Goal: Information Seeking & Learning: Learn about a topic

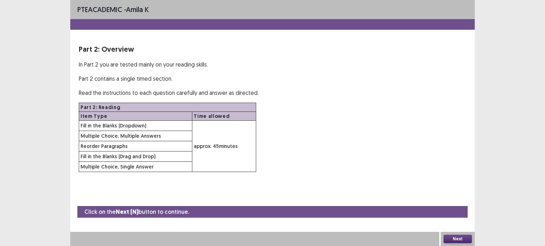
click at [459, 242] on button "Next" at bounding box center [457, 239] width 28 height 9
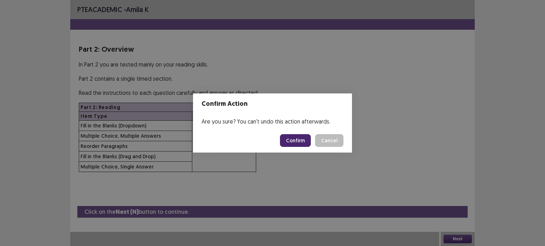
click at [296, 136] on button "Confirm" at bounding box center [295, 140] width 31 height 13
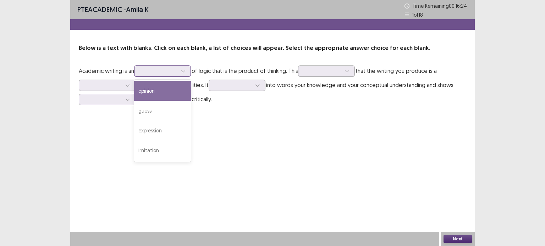
click at [191, 74] on div at bounding box center [162, 71] width 57 height 11
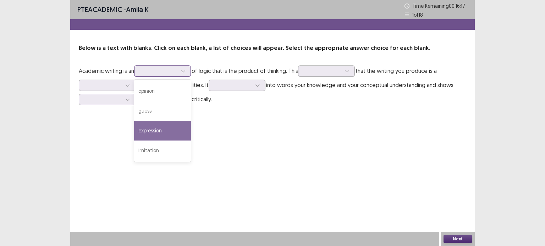
click at [169, 130] on div "expression" at bounding box center [162, 131] width 57 height 20
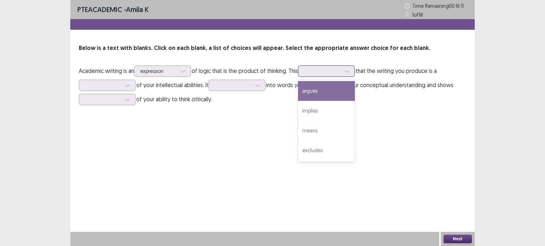
click at [341, 69] on div at bounding box center [322, 71] width 37 height 7
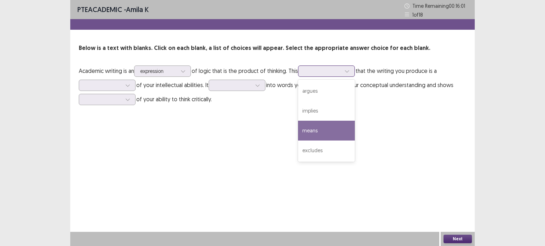
click at [329, 129] on div "means" at bounding box center [326, 131] width 57 height 20
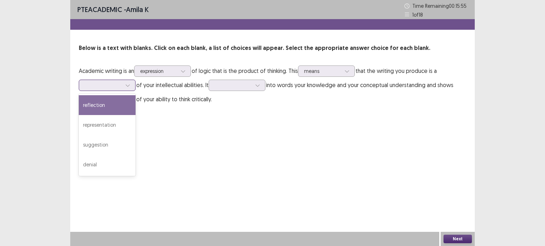
click at [114, 83] on div at bounding box center [103, 85] width 37 height 7
click at [112, 100] on div "reflection" at bounding box center [107, 105] width 57 height 20
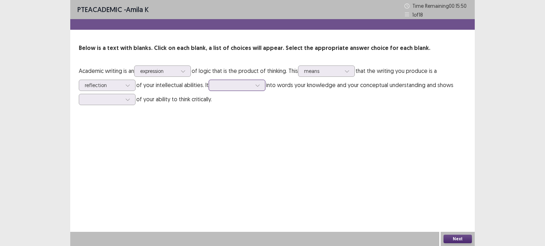
click at [251, 87] on div at bounding box center [232, 85] width 37 height 7
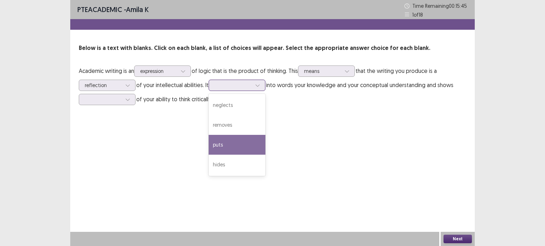
click at [239, 146] on div "puts" at bounding box center [236, 145] width 57 height 20
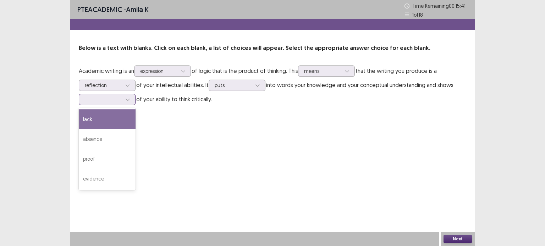
click at [93, 96] on div at bounding box center [103, 99] width 37 height 7
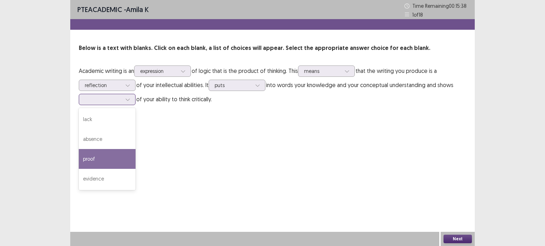
click at [108, 162] on div "proof" at bounding box center [107, 159] width 57 height 20
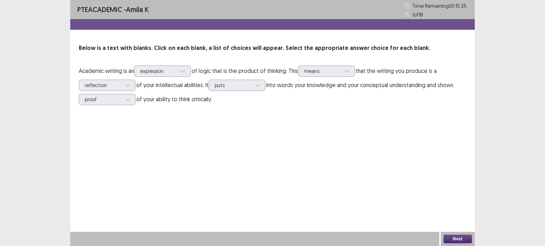
click at [465, 238] on button "Next" at bounding box center [457, 239] width 28 height 9
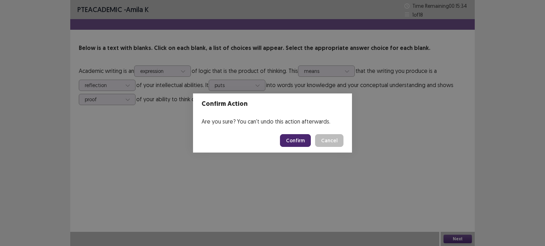
click at [288, 136] on button "Confirm" at bounding box center [295, 140] width 31 height 13
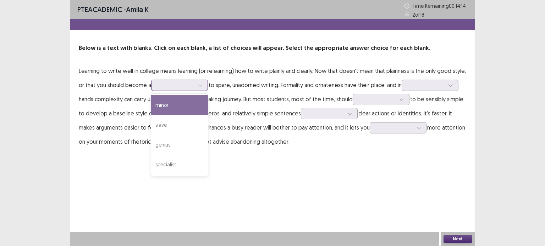
click at [176, 84] on div at bounding box center [175, 85] width 37 height 7
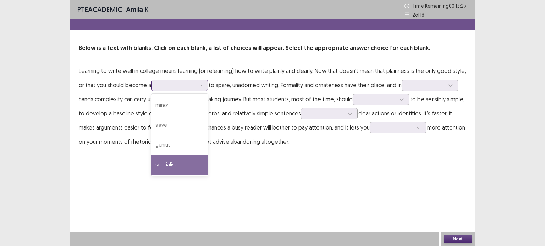
click at [169, 164] on div "specialist" at bounding box center [179, 165] width 57 height 20
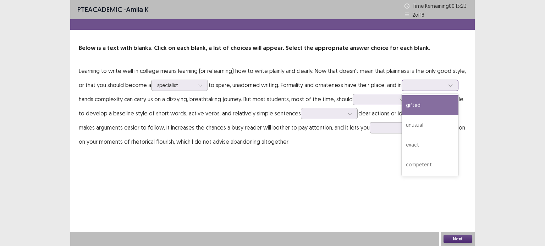
click at [440, 85] on div at bounding box center [425, 85] width 37 height 7
click at [431, 107] on div "gifted" at bounding box center [429, 105] width 57 height 20
click at [425, 83] on div at bounding box center [425, 85] width 37 height 7
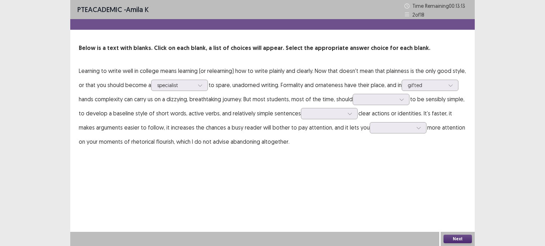
click at [293, 175] on div "PTE academic - amila k Time Remaining 00 : 13 : 13 2 of 18 Below is a text with…" at bounding box center [272, 123] width 404 height 246
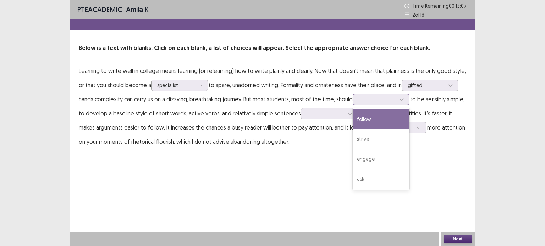
click at [385, 96] on div at bounding box center [376, 99] width 37 height 7
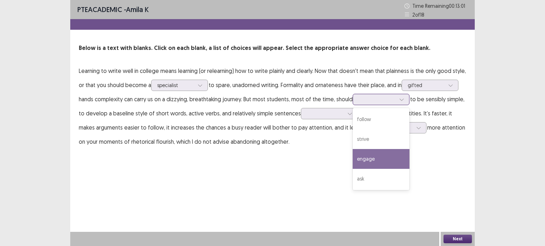
click at [383, 162] on div "engage" at bounding box center [380, 159] width 57 height 20
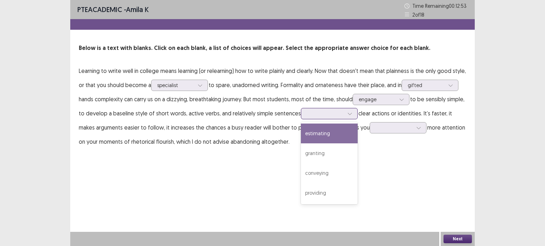
click at [325, 114] on div at bounding box center [325, 113] width 37 height 7
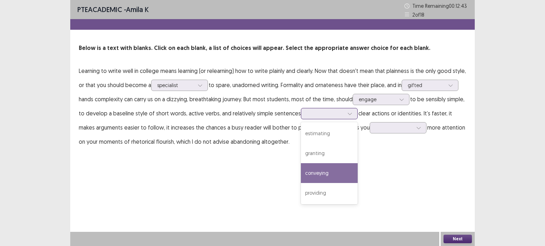
click at [324, 177] on div "conveying" at bounding box center [329, 173] width 57 height 20
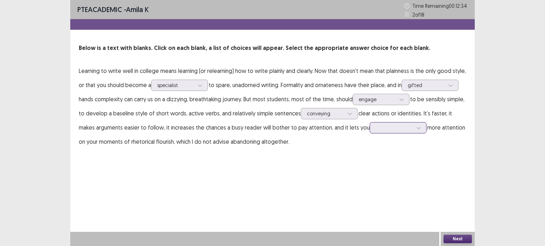
click at [375, 127] on div at bounding box center [393, 127] width 37 height 7
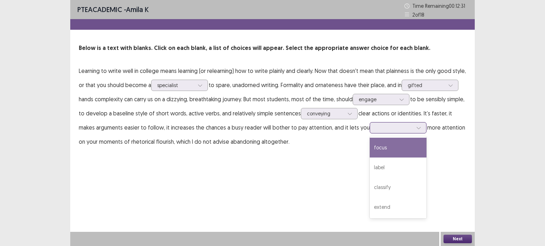
click at [369, 153] on div "focus" at bounding box center [397, 148] width 57 height 20
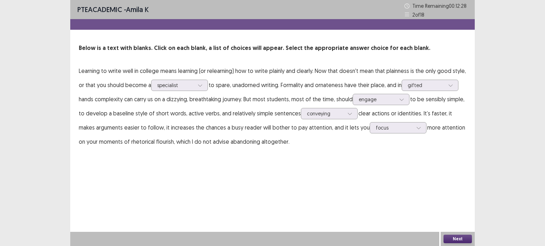
click at [449, 240] on button "Next" at bounding box center [457, 239] width 28 height 9
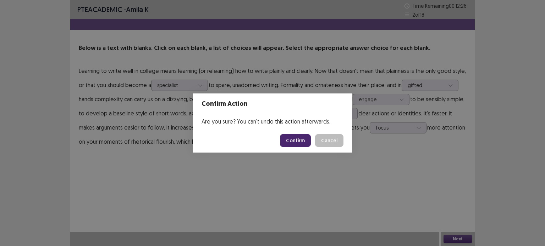
click at [305, 138] on button "Confirm" at bounding box center [295, 140] width 31 height 13
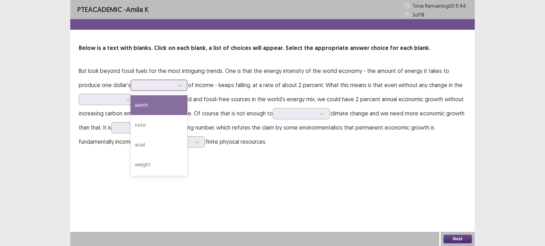
click at [142, 82] on div at bounding box center [154, 85] width 37 height 7
click at [141, 107] on div "worth" at bounding box center [158, 105] width 57 height 20
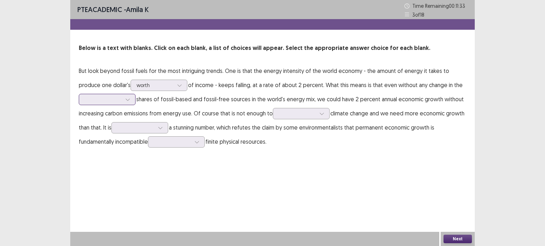
click at [116, 101] on div at bounding box center [103, 99] width 37 height 7
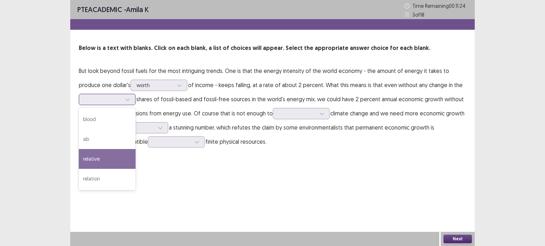
click at [106, 164] on div "relative" at bounding box center [107, 159] width 57 height 20
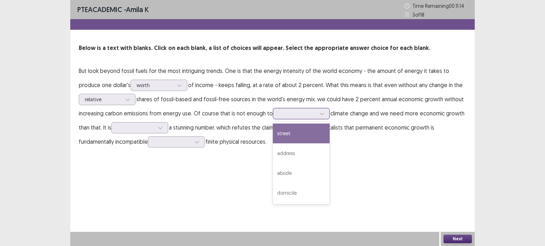
click at [302, 113] on div at bounding box center [297, 113] width 37 height 7
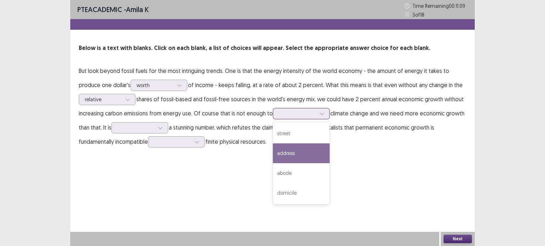
click at [301, 157] on div "address" at bounding box center [301, 154] width 57 height 20
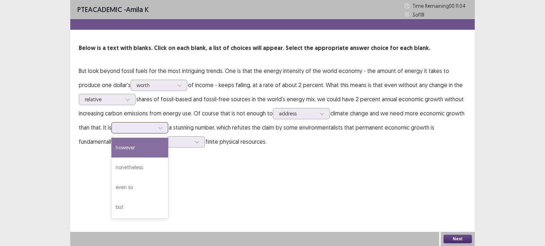
click at [136, 131] on div at bounding box center [135, 127] width 37 height 7
click at [131, 150] on div "however" at bounding box center [139, 148] width 57 height 20
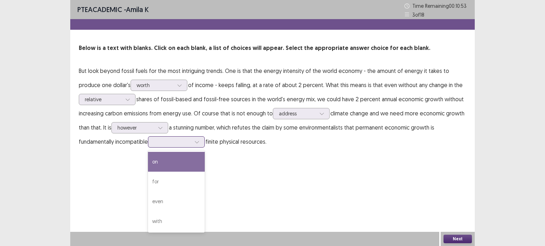
click at [170, 141] on div at bounding box center [172, 142] width 37 height 7
click at [178, 162] on div "on" at bounding box center [176, 162] width 57 height 20
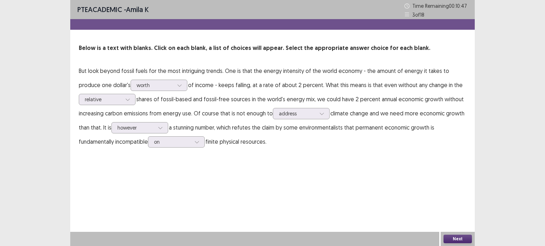
click at [455, 239] on button "Next" at bounding box center [457, 239] width 28 height 9
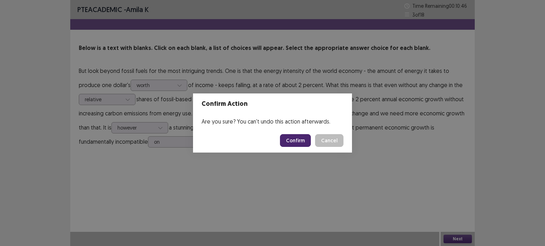
click at [296, 142] on button "Confirm" at bounding box center [295, 140] width 31 height 13
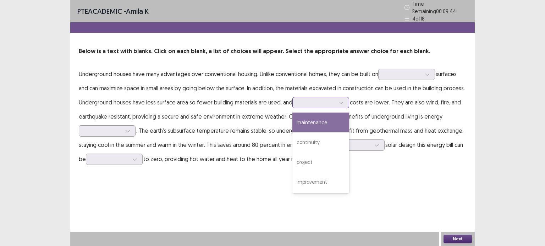
click at [309, 104] on div at bounding box center [316, 103] width 38 height 8
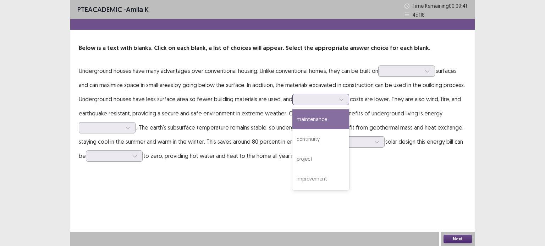
click at [311, 112] on div "maintenance" at bounding box center [320, 120] width 57 height 20
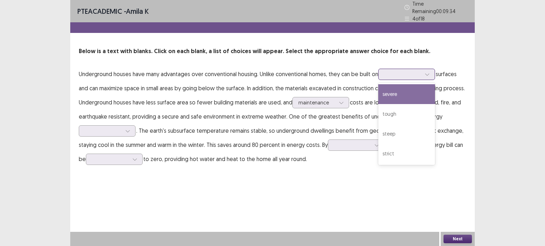
click at [407, 71] on div at bounding box center [402, 74] width 37 height 7
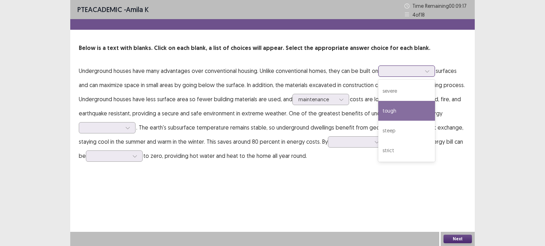
click at [406, 113] on div "tough" at bounding box center [406, 111] width 57 height 20
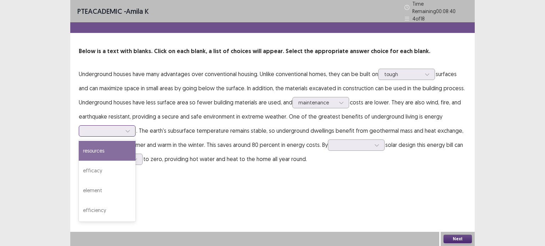
click at [117, 128] on div at bounding box center [103, 131] width 37 height 7
click at [108, 151] on div "resources" at bounding box center [107, 151] width 57 height 20
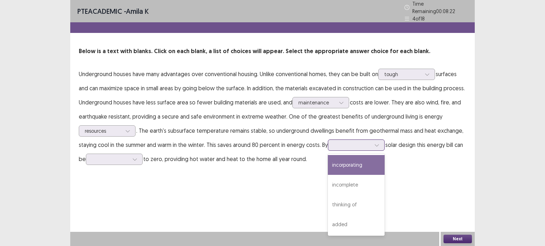
click at [359, 146] on div at bounding box center [352, 145] width 38 height 8
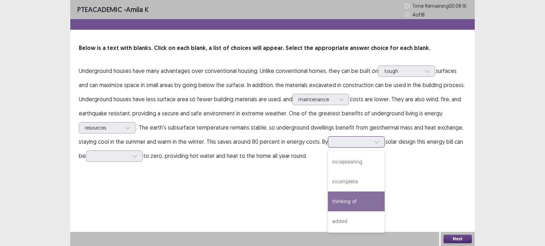
click at [362, 207] on div "thinking of" at bounding box center [356, 202] width 57 height 20
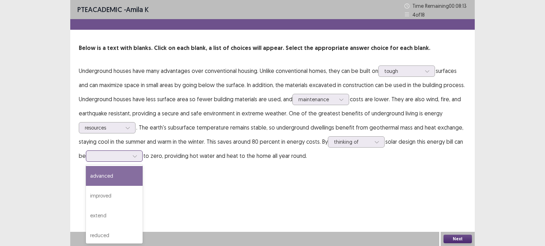
click at [112, 153] on div at bounding box center [110, 156] width 37 height 7
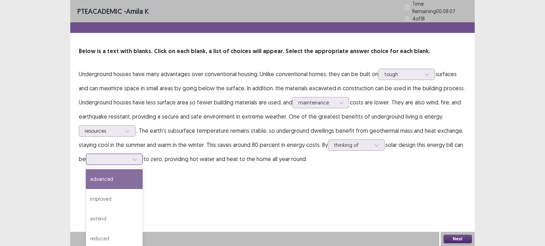
click at [118, 177] on div "advanced" at bounding box center [114, 179] width 57 height 20
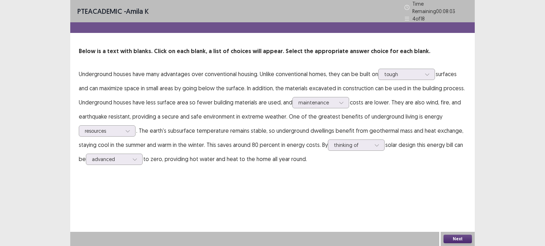
click at [448, 238] on button "Next" at bounding box center [457, 239] width 28 height 9
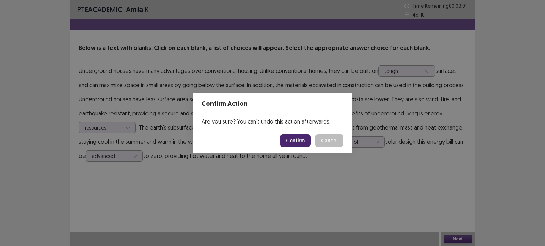
click at [307, 139] on button "Confirm" at bounding box center [295, 140] width 31 height 13
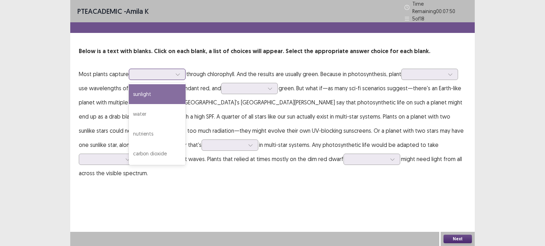
click at [143, 71] on div at bounding box center [153, 74] width 37 height 7
click at [152, 96] on div "sunlight" at bounding box center [157, 94] width 57 height 20
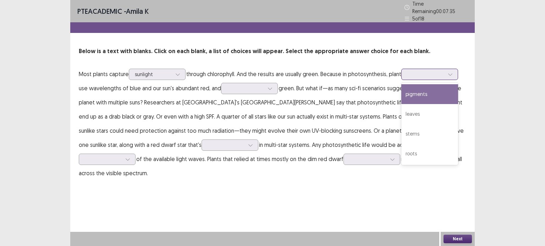
click at [425, 73] on div at bounding box center [425, 74] width 37 height 7
click at [429, 93] on div "pigments" at bounding box center [429, 94] width 57 height 20
click at [425, 71] on div at bounding box center [425, 74] width 37 height 7
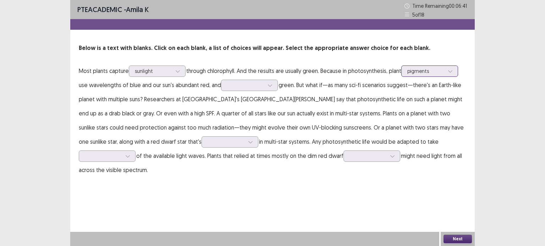
click at [425, 70] on div at bounding box center [425, 71] width 37 height 7
click at [428, 70] on div at bounding box center [425, 71] width 37 height 7
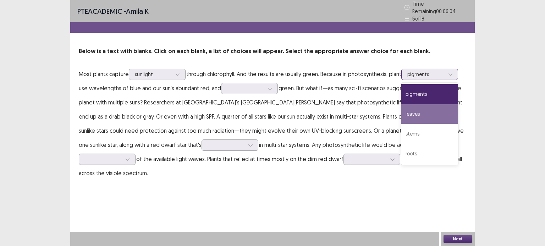
click at [417, 116] on div "leaves" at bounding box center [429, 114] width 57 height 20
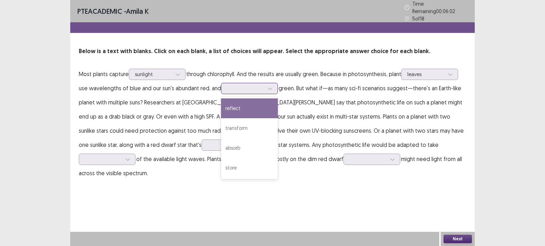
click at [245, 85] on div at bounding box center [245, 88] width 37 height 7
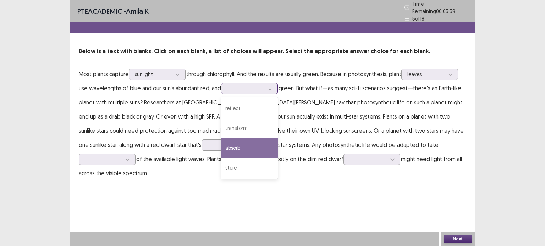
click at [247, 143] on div "absorb" at bounding box center [249, 148] width 57 height 20
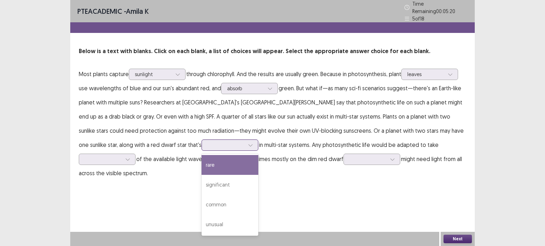
click at [207, 143] on div at bounding box center [225, 145] width 37 height 7
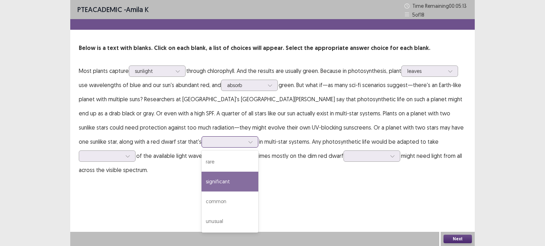
click at [201, 185] on div "significant" at bounding box center [229, 182] width 57 height 20
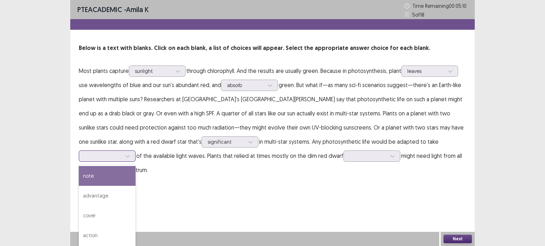
click at [122, 153] on div at bounding box center [103, 156] width 37 height 7
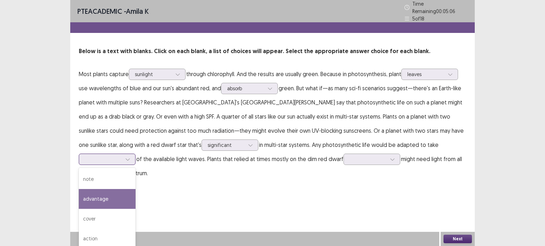
click at [135, 189] on div "advantage" at bounding box center [107, 199] width 57 height 20
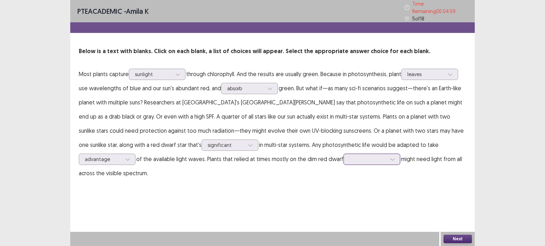
click at [349, 157] on div at bounding box center [367, 159] width 37 height 7
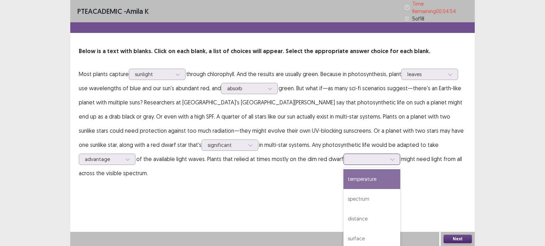
click at [343, 178] on div "temperature" at bounding box center [371, 179] width 57 height 20
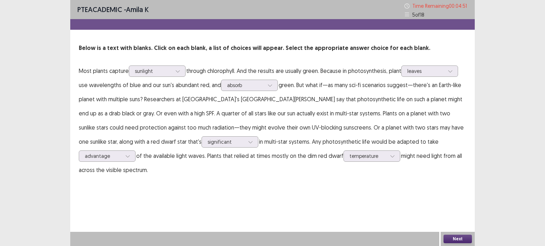
click at [451, 238] on button "Next" at bounding box center [457, 239] width 28 height 9
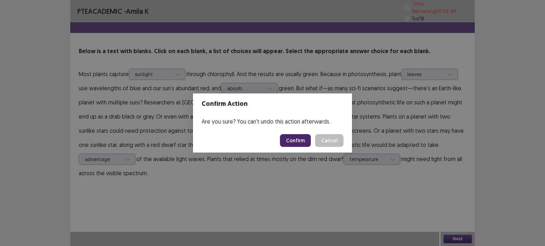
click at [295, 140] on button "Confirm" at bounding box center [295, 140] width 31 height 13
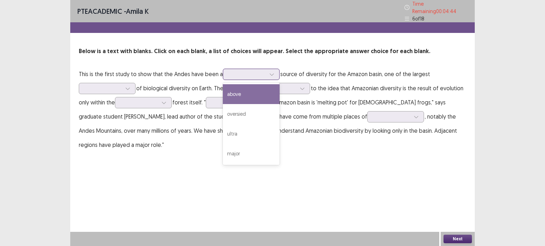
click at [239, 71] on div at bounding box center [247, 74] width 37 height 7
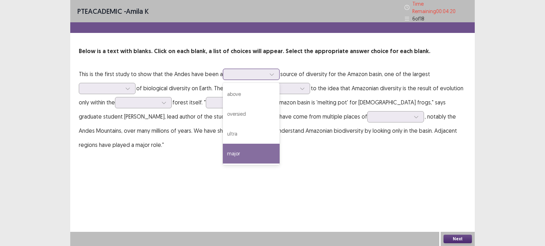
click at [238, 148] on div "major" at bounding box center [251, 154] width 57 height 20
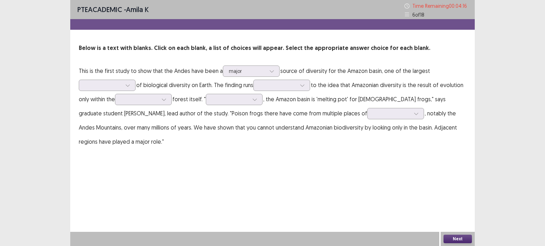
click at [177, 69] on p "This is the first study to show that the Andes have been a major source of dive…" at bounding box center [272, 106] width 387 height 85
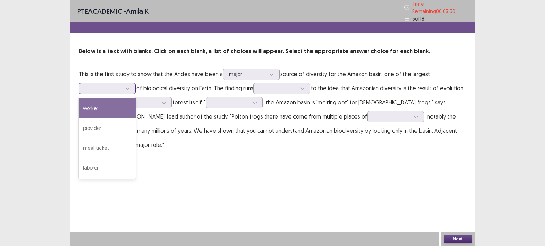
click at [112, 89] on div at bounding box center [103, 88] width 37 height 7
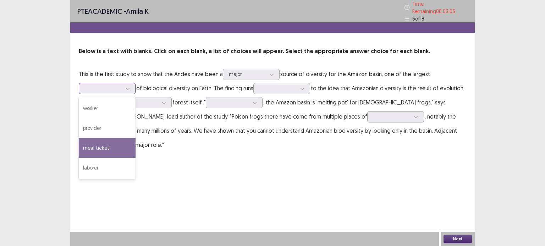
click at [118, 142] on div "meal ticket" at bounding box center [107, 148] width 57 height 20
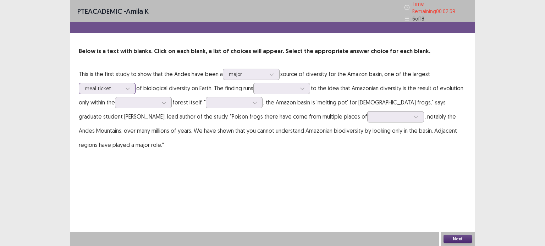
click at [106, 87] on div at bounding box center [103, 88] width 37 height 7
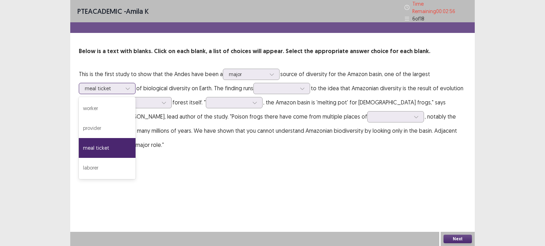
click at [106, 87] on div at bounding box center [103, 88] width 37 height 7
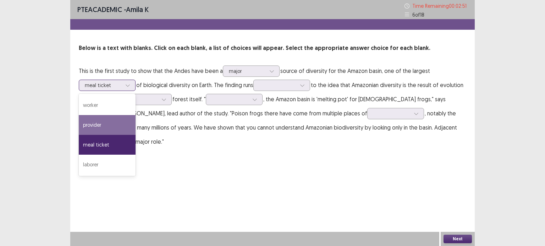
click at [106, 124] on div "provider" at bounding box center [107, 125] width 57 height 20
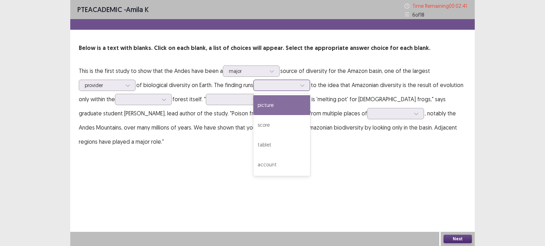
click at [291, 89] on div at bounding box center [277, 85] width 38 height 8
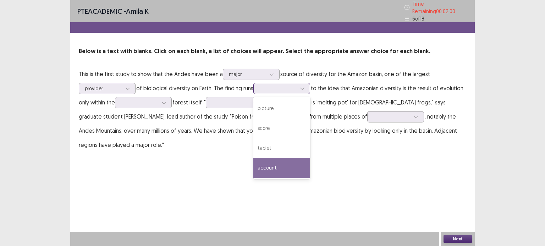
click at [287, 166] on div "account" at bounding box center [281, 168] width 57 height 20
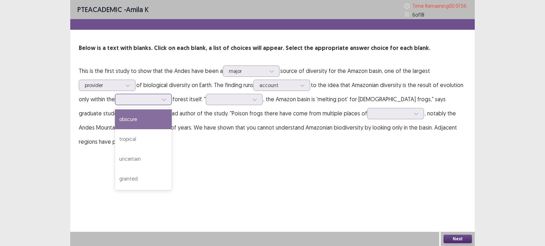
click at [154, 101] on div at bounding box center [139, 99] width 37 height 7
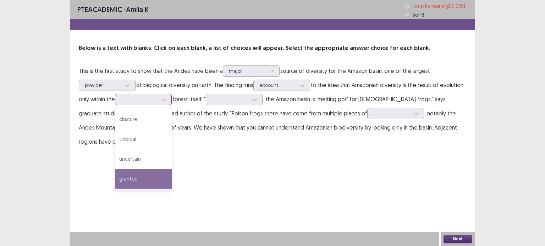
click at [149, 177] on div "granted" at bounding box center [143, 179] width 57 height 20
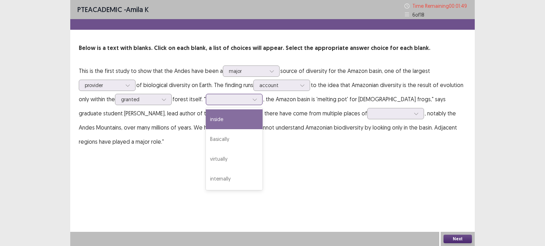
click at [238, 97] on div at bounding box center [230, 99] width 37 height 7
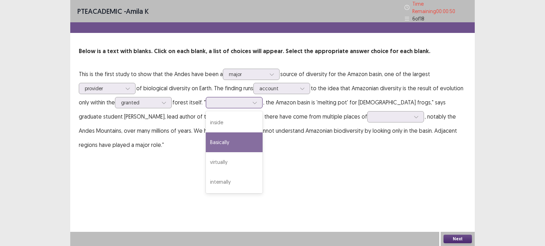
click at [247, 139] on div "Basically" at bounding box center [234, 143] width 57 height 20
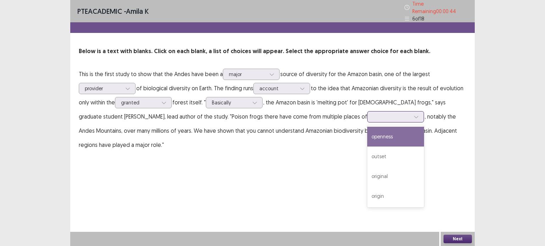
click at [367, 111] on div at bounding box center [395, 116] width 57 height 11
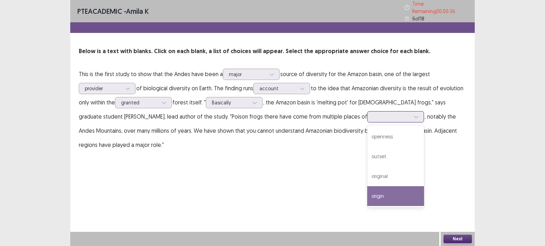
click at [367, 188] on div "origin" at bounding box center [395, 196] width 57 height 20
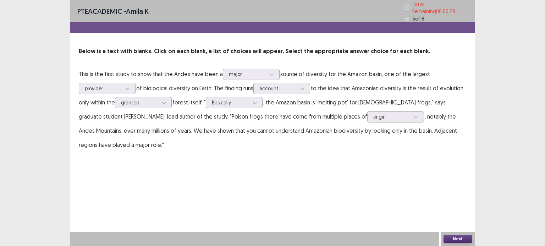
click at [446, 238] on button "Next" at bounding box center [457, 239] width 28 height 9
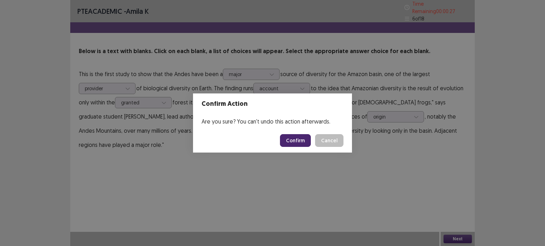
click at [300, 138] on button "Confirm" at bounding box center [295, 140] width 31 height 13
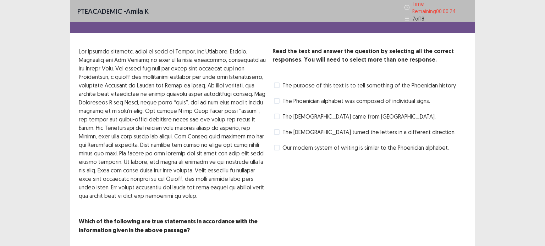
click at [277, 98] on span at bounding box center [277, 101] width 6 height 6
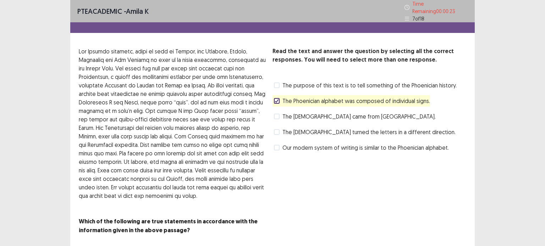
scroll to position [16, 0]
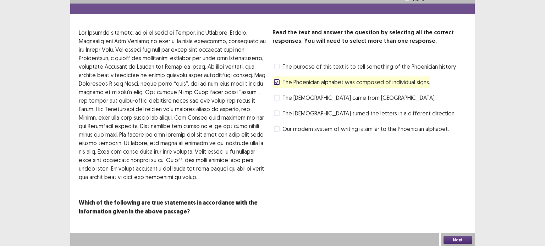
click at [455, 239] on button "Next" at bounding box center [457, 240] width 28 height 9
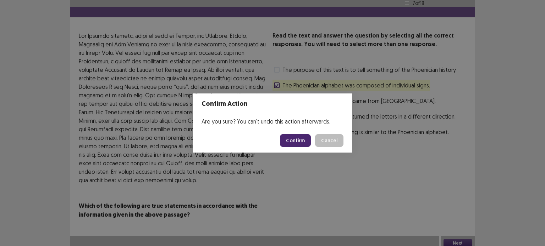
click at [296, 137] on button "Confirm" at bounding box center [295, 140] width 31 height 13
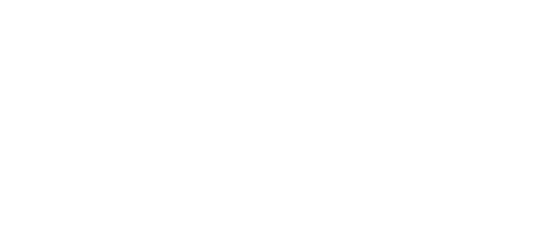
scroll to position [0, 0]
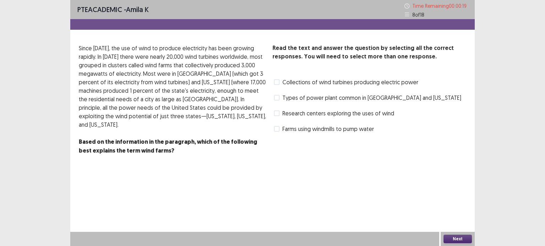
click at [280, 114] on label "Research centers exploring the uses of wind" at bounding box center [334, 113] width 120 height 9
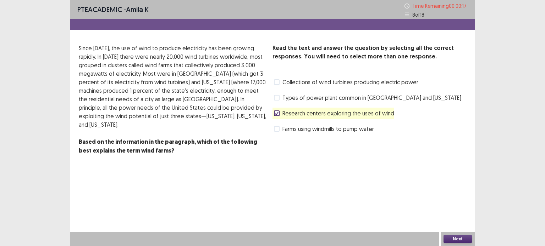
click at [456, 242] on button "Next" at bounding box center [457, 239] width 28 height 9
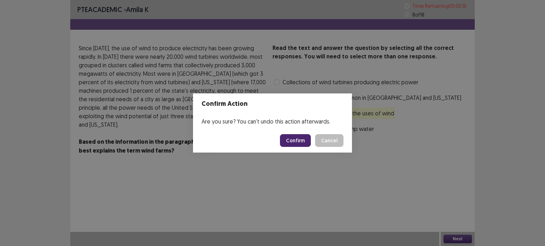
click at [292, 144] on button "Confirm" at bounding box center [295, 140] width 31 height 13
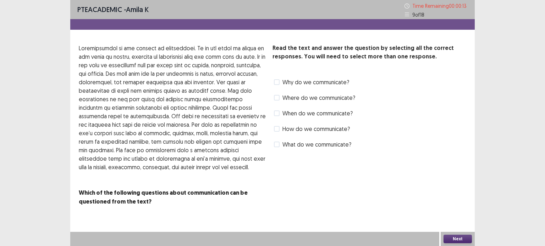
click at [277, 129] on span at bounding box center [277, 129] width 6 height 6
click at [455, 237] on button "Next" at bounding box center [457, 239] width 28 height 9
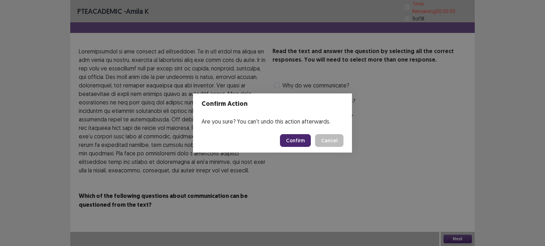
click at [299, 141] on button "Confirm" at bounding box center [295, 140] width 31 height 13
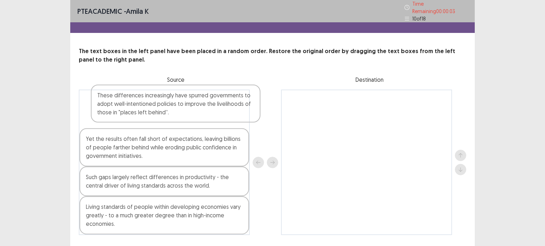
drag, startPoint x: 198, startPoint y: 110, endPoint x: 213, endPoint y: 106, distance: 16.1
click at [213, 106] on div "These differences increasingly have spurred governments to adopt well-intention…" at bounding box center [164, 163] width 171 height 146
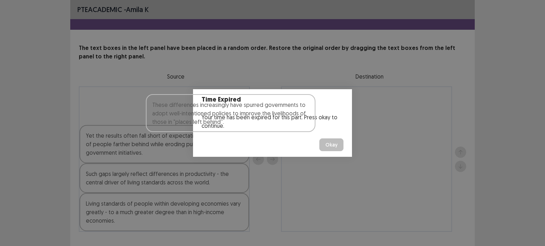
drag, startPoint x: 213, startPoint y: 106, endPoint x: 288, endPoint y: 118, distance: 75.8
click at [288, 118] on body "PTE academic - amila k The text boxes in the left panel have been placed in a r…" at bounding box center [272, 131] width 545 height 263
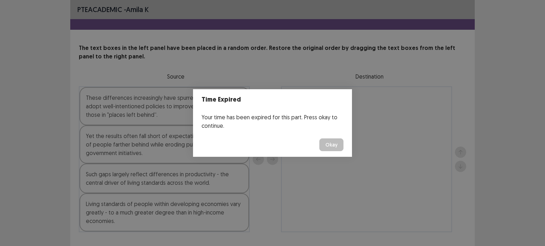
click at [326, 142] on button "Okay" at bounding box center [331, 145] width 24 height 13
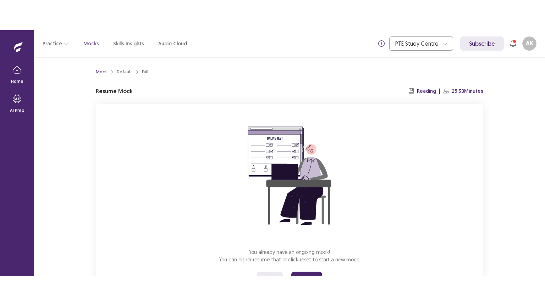
scroll to position [34, 0]
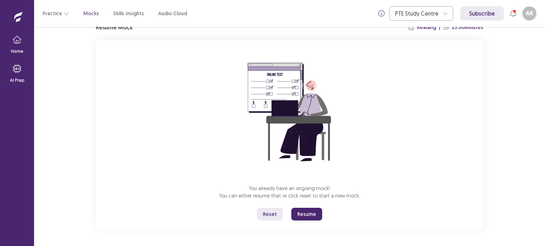
click at [273, 211] on button "Reset" at bounding box center [270, 214] width 26 height 13
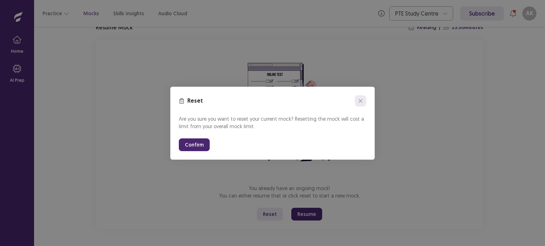
click at [363, 103] on button "close" at bounding box center [360, 100] width 11 height 11
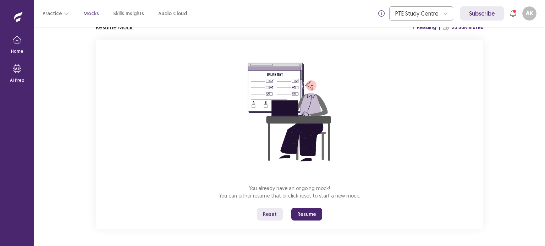
click at [297, 211] on button "Resume" at bounding box center [306, 214] width 31 height 13
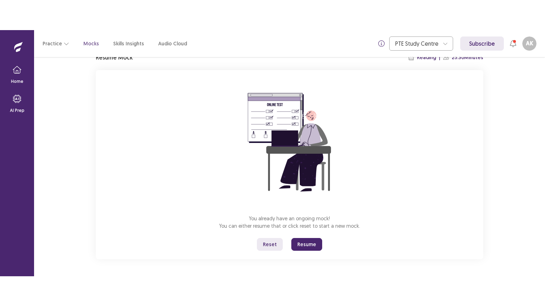
scroll to position [0, 0]
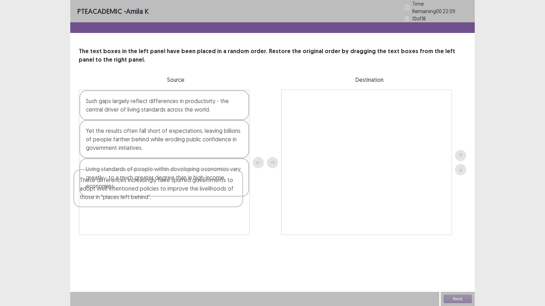
drag, startPoint x: 134, startPoint y: 211, endPoint x: 128, endPoint y: 194, distance: 18.2
click at [128, 194] on div "Such gaps largely reflect differences in productivity - the central driver of l…" at bounding box center [164, 163] width 171 height 146
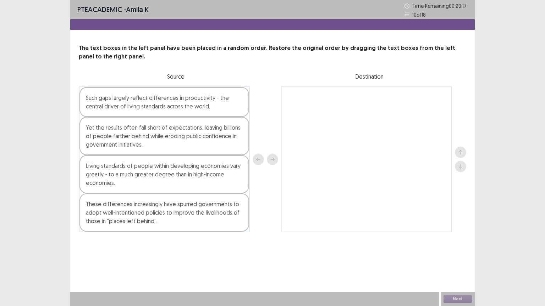
drag, startPoint x: 140, startPoint y: 174, endPoint x: 282, endPoint y: 129, distance: 148.7
click at [282, 129] on div "Such gaps largely reflect differences in productivity - the central driver of l…" at bounding box center [272, 160] width 387 height 146
drag, startPoint x: 116, startPoint y: 177, endPoint x: 214, endPoint y: 186, distance: 98.6
click at [214, 186] on div "Living standards of people within developing economies vary greatly - to a much…" at bounding box center [163, 174] width 169 height 38
drag, startPoint x: 231, startPoint y: 173, endPoint x: 330, endPoint y: 137, distance: 105.6
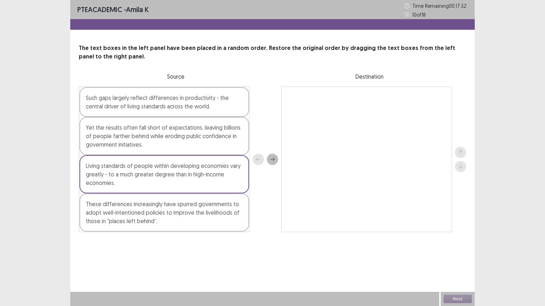
click at [330, 137] on div "Such gaps largely reflect differences in productivity - the central driver of l…" at bounding box center [272, 160] width 387 height 146
drag, startPoint x: 202, startPoint y: 175, endPoint x: 259, endPoint y: 159, distance: 59.1
click at [259, 159] on div "Such gaps largely reflect differences in productivity - the central driver of l…" at bounding box center [272, 160] width 387 height 146
click at [273, 159] on icon "next" at bounding box center [272, 159] width 5 height 5
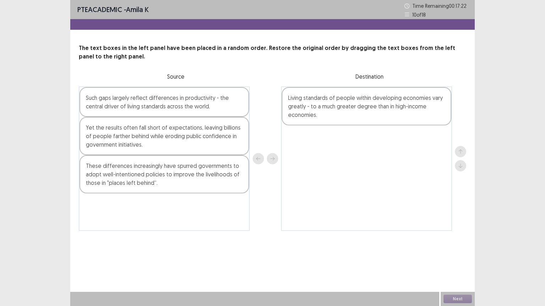
click at [174, 171] on div "These differences increasingly have spurred governments to adopt well-intention…" at bounding box center [163, 174] width 169 height 38
click at [273, 162] on button "next" at bounding box center [272, 158] width 11 height 11
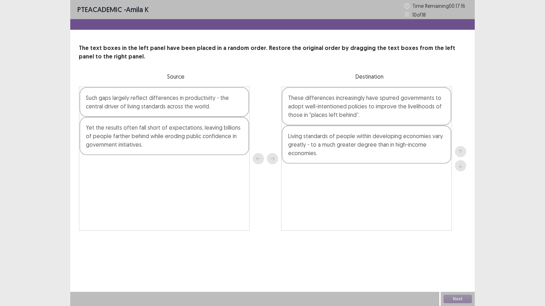
click at [194, 132] on div "Yet the results often fall short of expectations, leaving billions of people fa…" at bounding box center [163, 136] width 169 height 38
click at [174, 96] on div "Such gaps largely reflect differences in productivity - the central driver of l…" at bounding box center [163, 102] width 169 height 30
click at [275, 161] on button "next" at bounding box center [272, 158] width 11 height 11
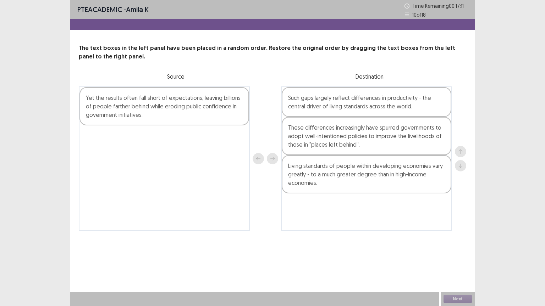
click at [202, 108] on div "Yet the results often fall short of expectations, leaving billions of people fa…" at bounding box center [163, 106] width 169 height 38
click at [274, 162] on button "next" at bounding box center [272, 158] width 11 height 11
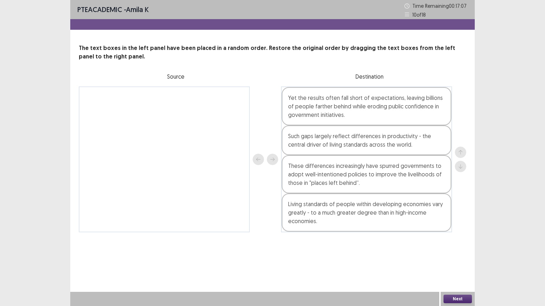
click at [460, 246] on button "Next" at bounding box center [457, 299] width 28 height 9
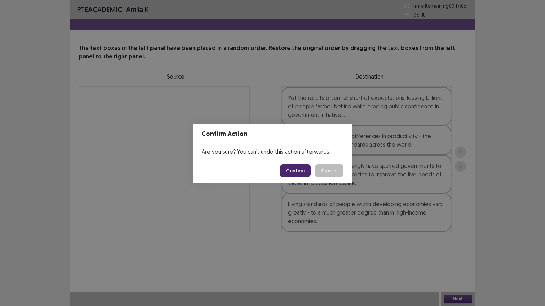
click at [302, 172] on button "Confirm" at bounding box center [295, 170] width 31 height 13
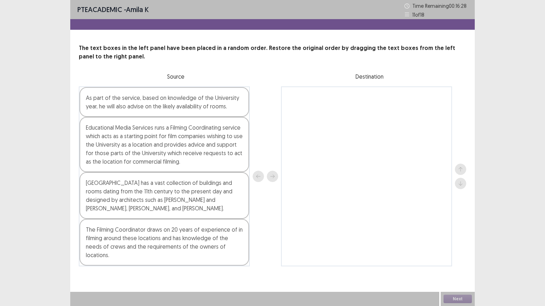
click at [137, 141] on div "Educational Media Services runs a Filming Coordinating service which acts as a …" at bounding box center [163, 144] width 169 height 55
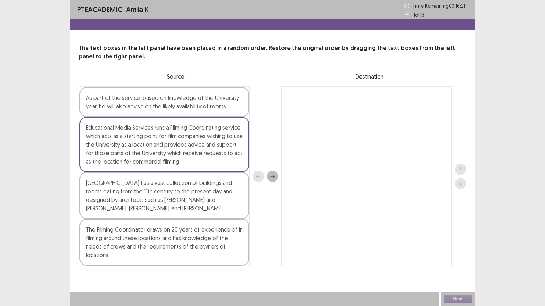
click at [268, 177] on button "next" at bounding box center [272, 176] width 11 height 11
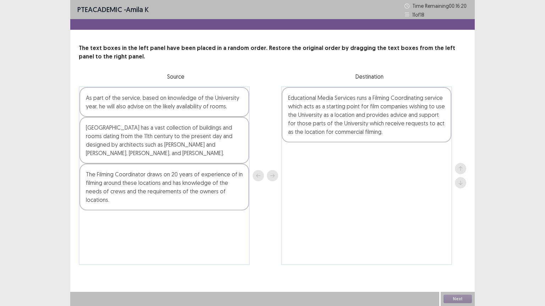
click at [196, 139] on div "[GEOGRAPHIC_DATA] has a vast collection of buildings and rooms dating from the …" at bounding box center [163, 140] width 169 height 47
click at [267, 177] on button "next" at bounding box center [272, 175] width 11 height 11
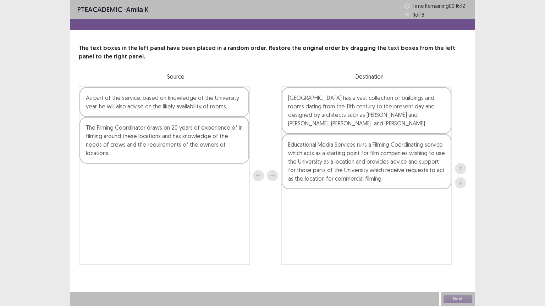
click at [216, 144] on div "The Filming Coordinator draws on 20 years of experience of in filming around th…" at bounding box center [163, 140] width 169 height 47
click at [272, 175] on icon "next" at bounding box center [272, 175] width 5 height 5
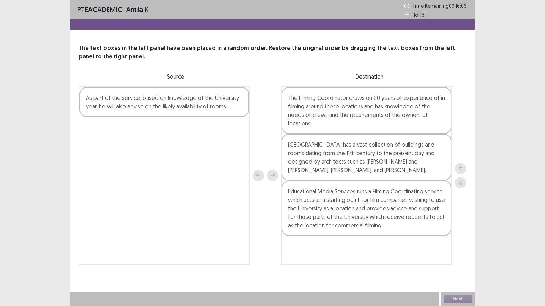
click at [197, 103] on div "As part of the service, based on knowledge of the University year, he will also…" at bounding box center [163, 102] width 169 height 30
click at [276, 180] on div at bounding box center [265, 176] width 26 height 179
click at [275, 179] on button "next" at bounding box center [272, 175] width 11 height 11
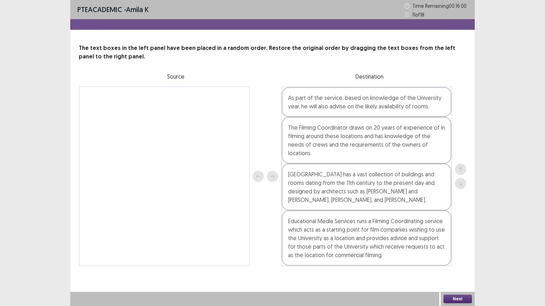
click at [336, 109] on div "As part of the service, based on knowledge of the University year, he will also…" at bounding box center [365, 102] width 169 height 30
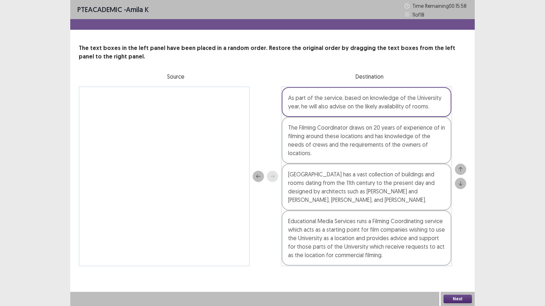
click at [257, 174] on icon "back" at bounding box center [258, 176] width 5 height 5
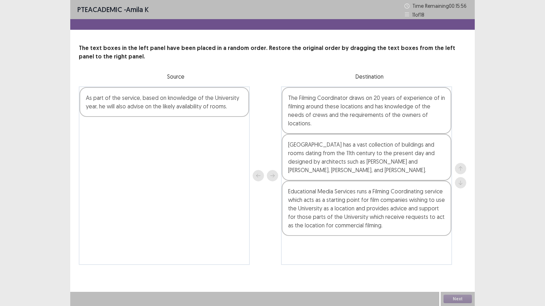
click at [220, 108] on div "As part of the service, based on knowledge of the University year, he will also…" at bounding box center [163, 102] width 169 height 30
click at [272, 179] on button "next" at bounding box center [272, 175] width 11 height 11
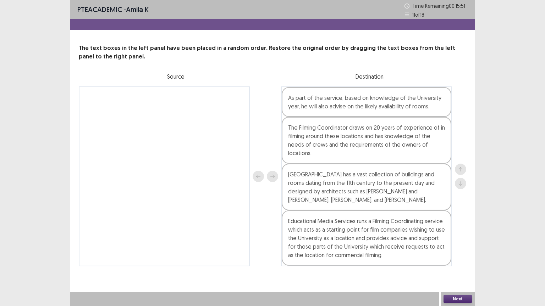
click at [400, 107] on div "As part of the service, based on knowledge of the University year, he will also…" at bounding box center [365, 102] width 169 height 30
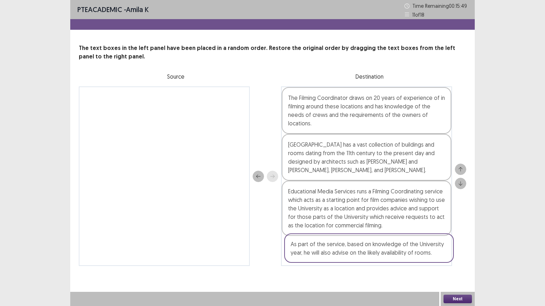
drag, startPoint x: 400, startPoint y: 107, endPoint x: 402, endPoint y: 258, distance: 150.3
click at [402, 246] on div "As part of the service, based on knowledge of the University year, he will also…" at bounding box center [366, 177] width 171 height 180
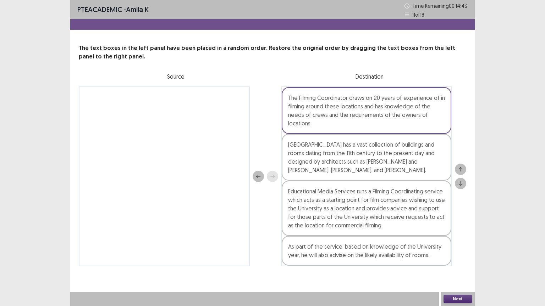
click at [461, 246] on button "Next" at bounding box center [457, 299] width 28 height 9
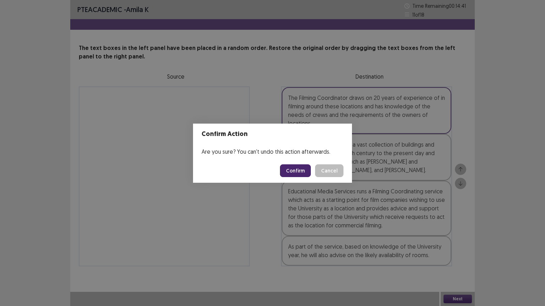
click at [301, 173] on button "Confirm" at bounding box center [295, 170] width 31 height 13
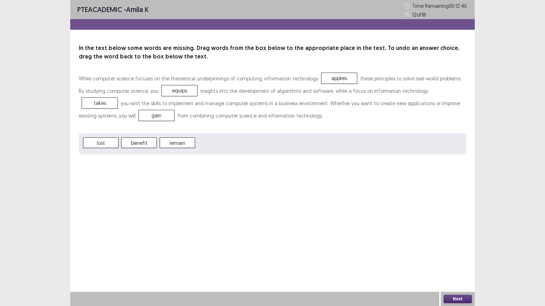
click at [445, 246] on button "Next" at bounding box center [457, 299] width 28 height 9
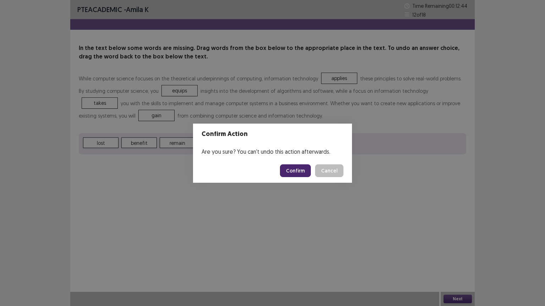
click at [299, 177] on button "Confirm" at bounding box center [295, 170] width 31 height 13
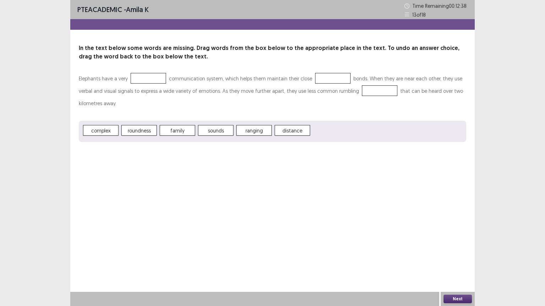
click at [90, 130] on span "complex" at bounding box center [100, 130] width 35 height 11
click at [218, 130] on span "ranging" at bounding box center [215, 130] width 35 height 11
click at [454, 246] on button "Next" at bounding box center [457, 299] width 28 height 9
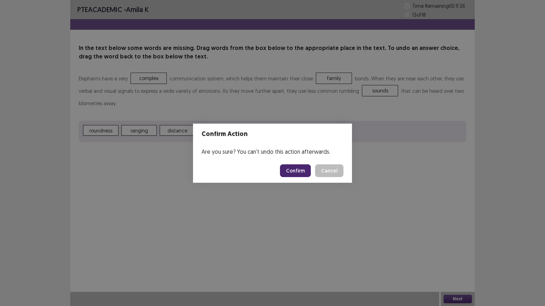
click at [307, 168] on button "Confirm" at bounding box center [295, 170] width 31 height 13
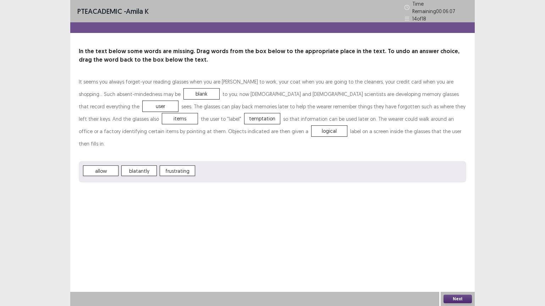
click at [451, 246] on button "Next" at bounding box center [457, 299] width 28 height 9
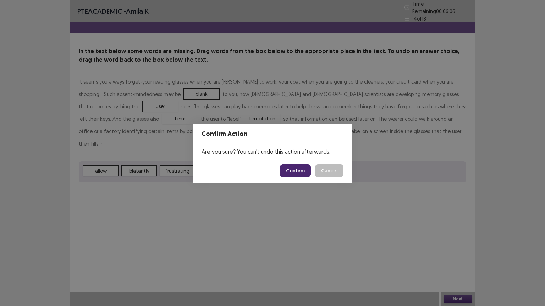
click at [302, 170] on button "Confirm" at bounding box center [295, 170] width 31 height 13
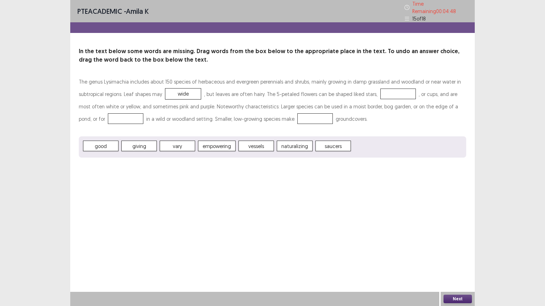
click at [167, 89] on span "wide" at bounding box center [182, 94] width 35 height 11
click at [454, 246] on button "Next" at bounding box center [457, 299] width 28 height 9
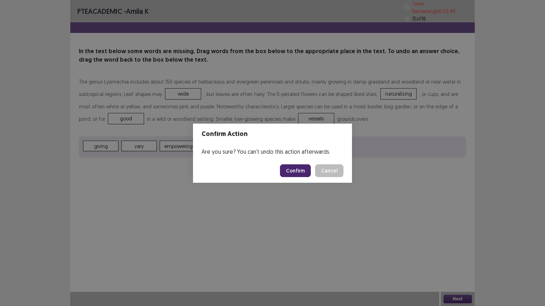
click at [304, 173] on button "Confirm" at bounding box center [295, 170] width 31 height 13
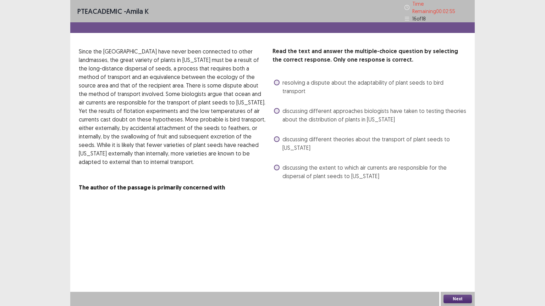
click at [281, 107] on label "discussing different approaches biologists have taken to testing theories about…" at bounding box center [370, 115] width 192 height 17
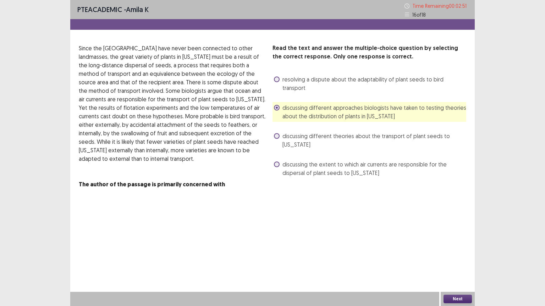
click at [456, 246] on button "Next" at bounding box center [457, 299] width 28 height 9
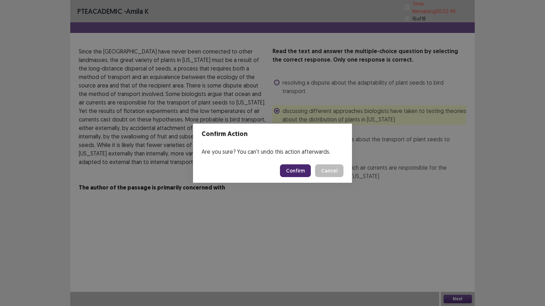
click at [289, 167] on button "Confirm" at bounding box center [295, 170] width 31 height 13
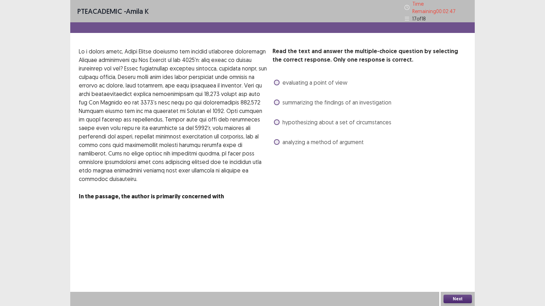
click at [276, 121] on span at bounding box center [277, 122] width 6 height 6
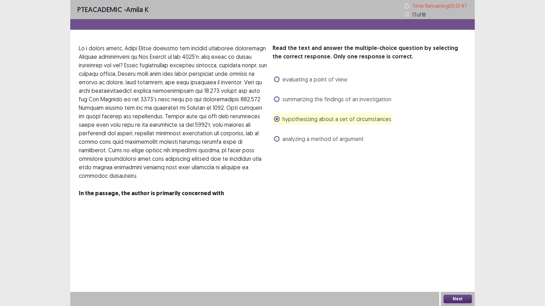
click at [283, 80] on span "evaluating a point of view" at bounding box center [314, 79] width 65 height 9
click at [286, 138] on span "analyzing a method of argument" at bounding box center [322, 139] width 81 height 9
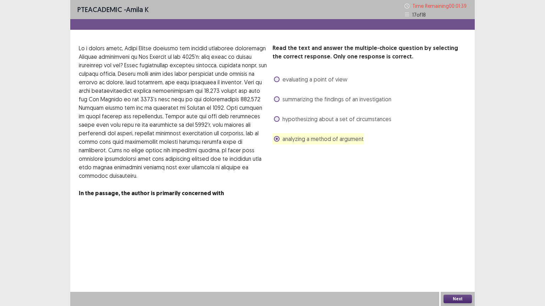
click at [449, 246] on button "Next" at bounding box center [457, 299] width 28 height 9
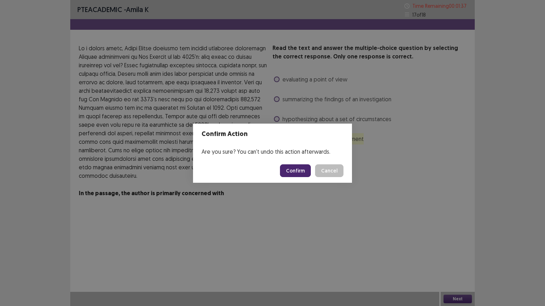
click at [296, 170] on button "Confirm" at bounding box center [295, 170] width 31 height 13
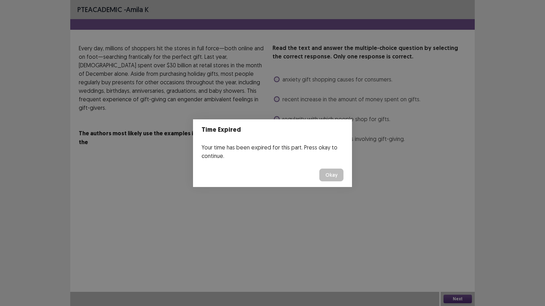
click at [335, 173] on button "Okay" at bounding box center [331, 175] width 24 height 13
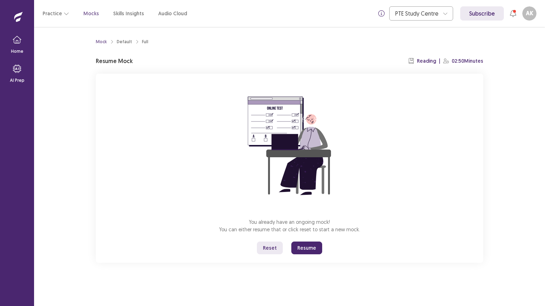
click at [302, 246] on button "Resume" at bounding box center [306, 248] width 31 height 13
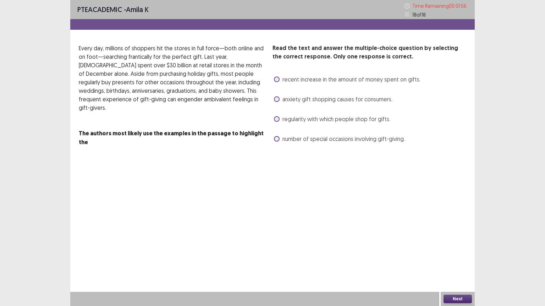
drag, startPoint x: 279, startPoint y: 101, endPoint x: 286, endPoint y: 102, distance: 6.9
click at [286, 102] on label "anxiety gift shopping causes for consumers." at bounding box center [333, 99] width 118 height 9
click at [451, 246] on button "Next" at bounding box center [457, 299] width 28 height 9
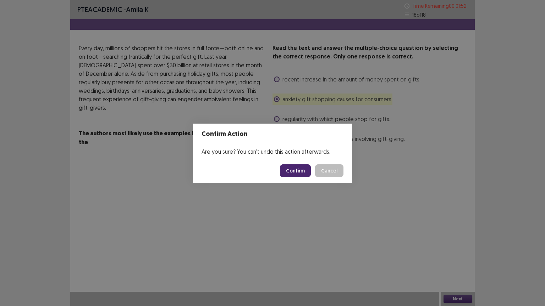
click at [298, 170] on button "Confirm" at bounding box center [295, 170] width 31 height 13
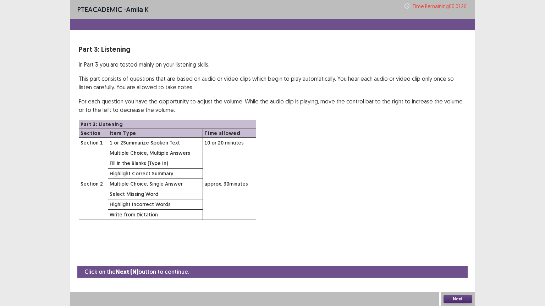
click at [461, 246] on button "Next" at bounding box center [457, 299] width 28 height 9
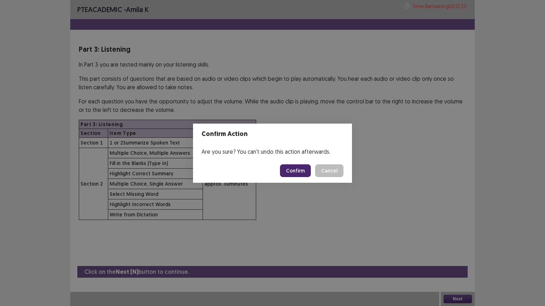
click at [330, 169] on button "Cancel" at bounding box center [329, 170] width 28 height 13
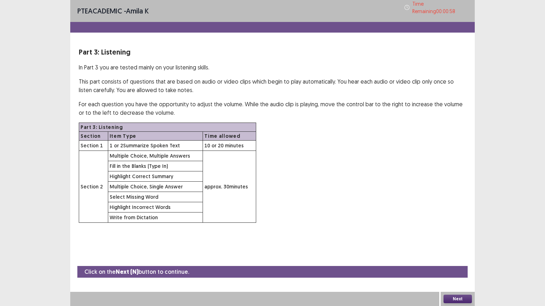
click at [455, 246] on button "Next" at bounding box center [457, 299] width 28 height 9
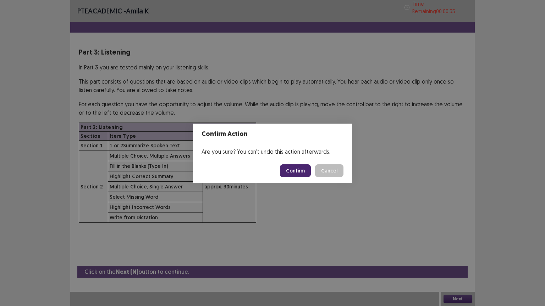
click at [294, 167] on button "Confirm" at bounding box center [295, 170] width 31 height 13
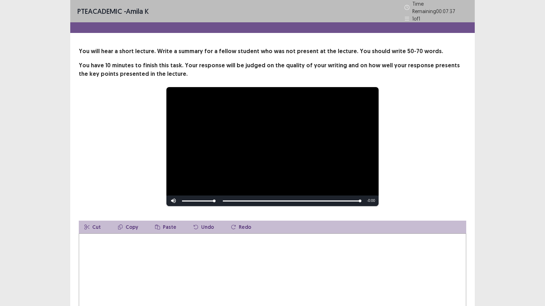
click at [89, 238] on textarea at bounding box center [272, 273] width 387 height 78
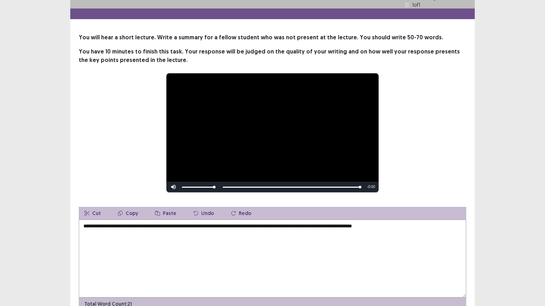
scroll to position [13, 0]
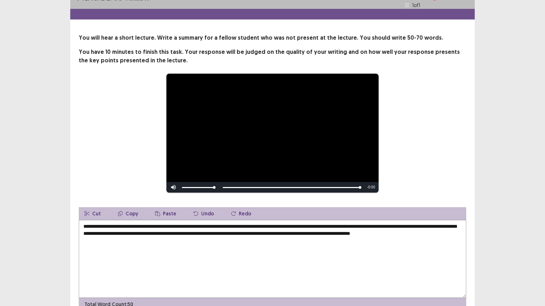
click at [100, 236] on textarea "**********" at bounding box center [272, 259] width 387 height 78
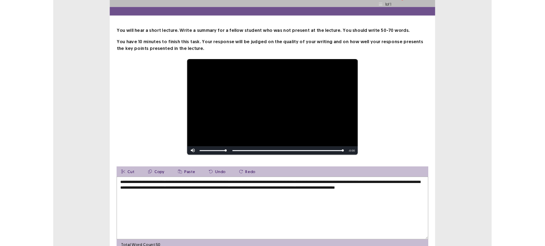
scroll to position [46, 0]
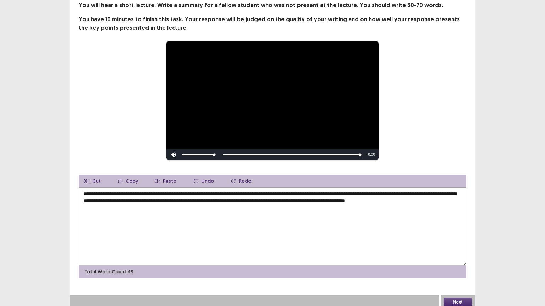
click at [347, 191] on textarea "**********" at bounding box center [272, 227] width 387 height 78
click at [357, 191] on textarea "**********" at bounding box center [272, 227] width 387 height 78
click at [361, 197] on textarea "**********" at bounding box center [272, 227] width 387 height 78
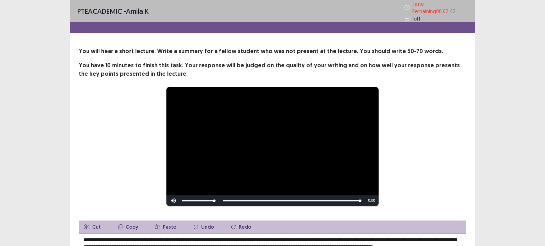
scroll to position [106, 0]
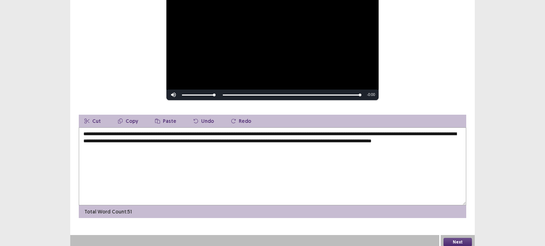
click at [151, 145] on textarea "**********" at bounding box center [272, 167] width 387 height 78
click at [194, 180] on textarea "**********" at bounding box center [272, 167] width 387 height 78
type textarea "**********"
click at [450, 238] on button "Next" at bounding box center [457, 242] width 28 height 9
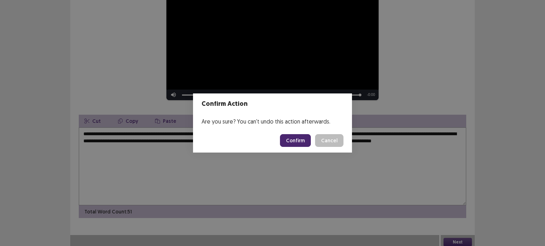
click at [290, 137] on button "Confirm" at bounding box center [295, 140] width 31 height 13
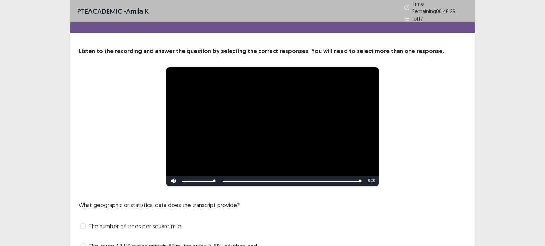
scroll to position [73, 0]
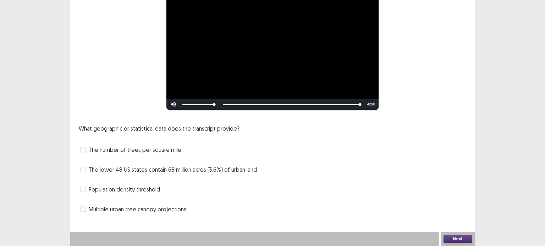
click at [87, 150] on label "The number of trees per square mile" at bounding box center [130, 150] width 101 height 9
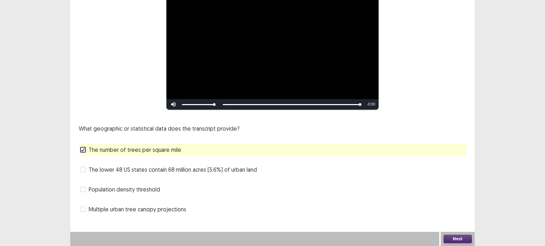
click at [87, 150] on label "The number of trees per square mile" at bounding box center [130, 150] width 101 height 9
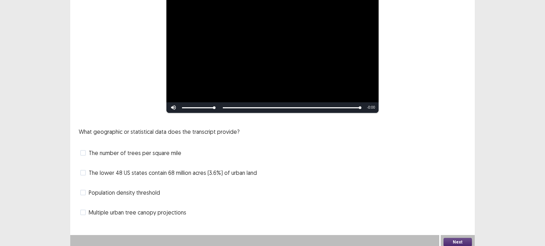
click at [84, 170] on span at bounding box center [83, 173] width 6 height 6
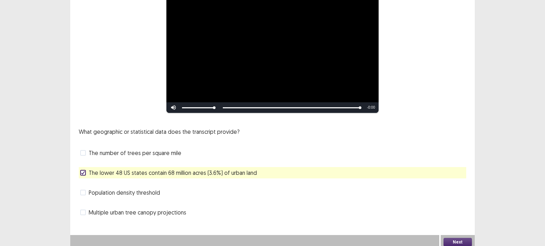
click at [84, 190] on span at bounding box center [83, 193] width 6 height 6
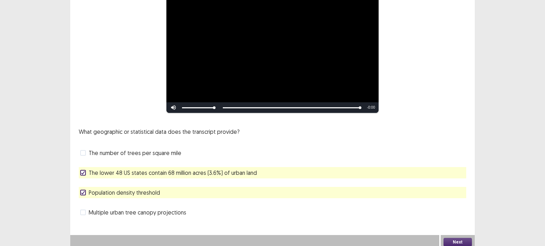
click at [455, 238] on button "Next" at bounding box center [457, 242] width 28 height 9
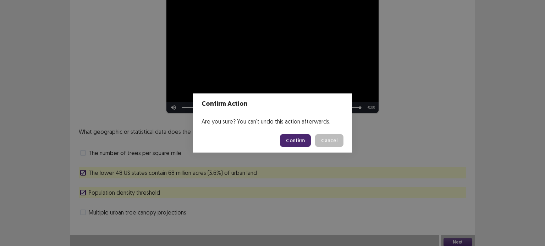
click at [302, 144] on button "Confirm" at bounding box center [295, 140] width 31 height 13
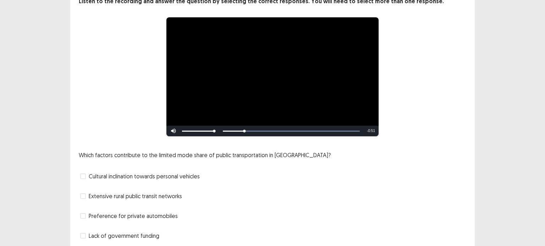
scroll to position [50, 0]
click at [198, 144] on div "**********" at bounding box center [272, 120] width 404 height 245
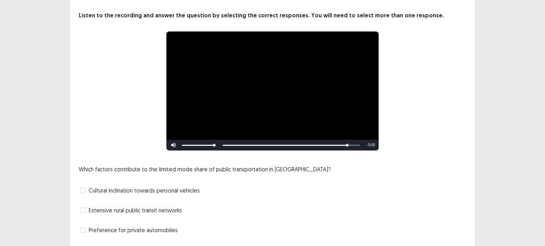
scroll to position [32, 0]
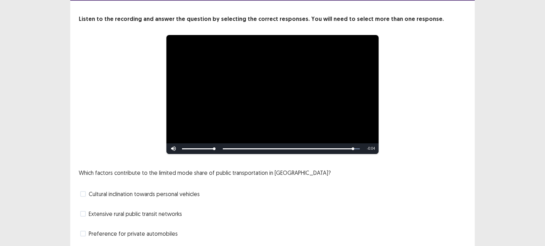
drag, startPoint x: 350, startPoint y: 144, endPoint x: 260, endPoint y: 140, distance: 90.8
click at [260, 140] on div "**********" at bounding box center [272, 94] width 212 height 119
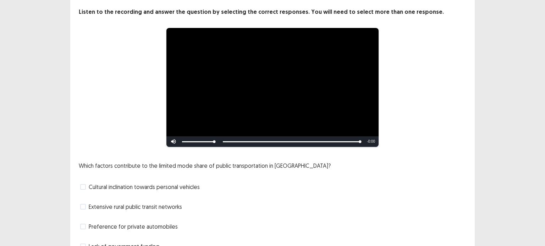
scroll to position [73, 0]
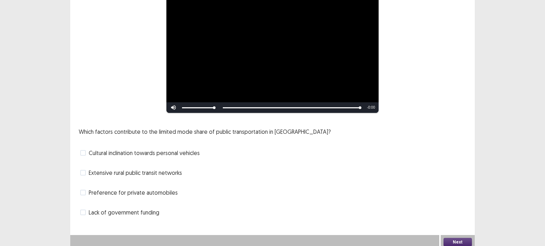
click at [82, 150] on span at bounding box center [83, 153] width 6 height 6
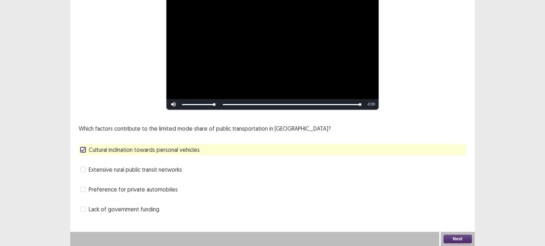
click at [85, 171] on span at bounding box center [83, 170] width 6 height 6
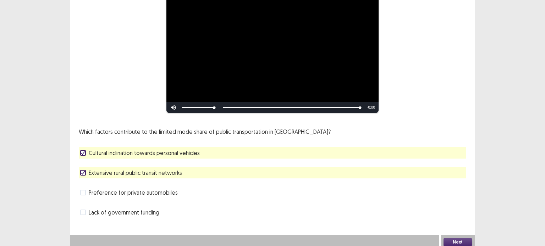
click at [462, 239] on button "Next" at bounding box center [457, 242] width 28 height 9
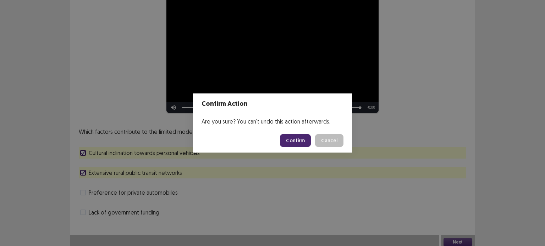
click at [302, 139] on button "Confirm" at bounding box center [295, 140] width 31 height 13
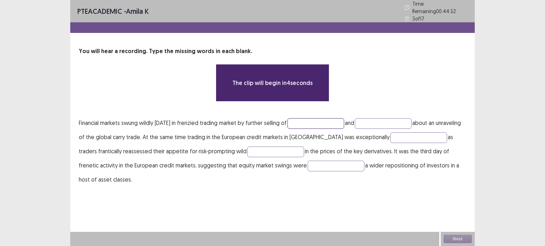
click at [322, 122] on input "text" at bounding box center [315, 123] width 57 height 11
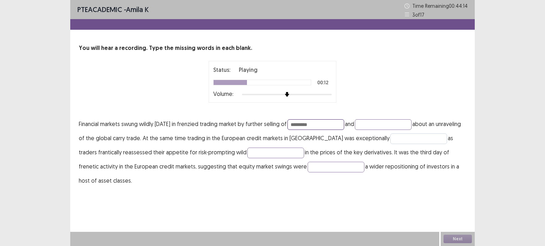
type input "*********"
click at [407, 138] on input "text" at bounding box center [418, 139] width 57 height 11
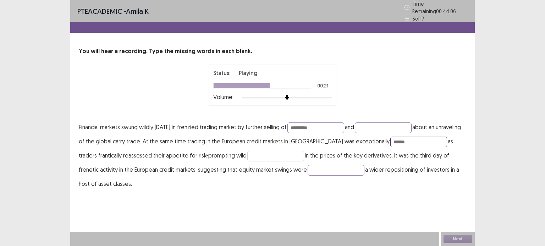
type input "*****"
click at [247, 152] on input "text" at bounding box center [275, 156] width 57 height 11
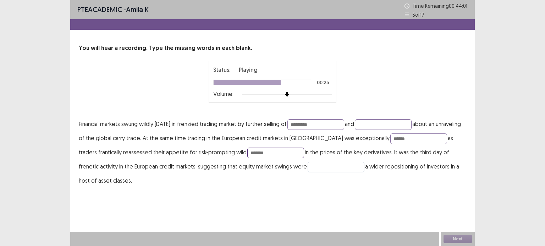
type input "******"
click at [307, 168] on input "text" at bounding box center [335, 167] width 57 height 11
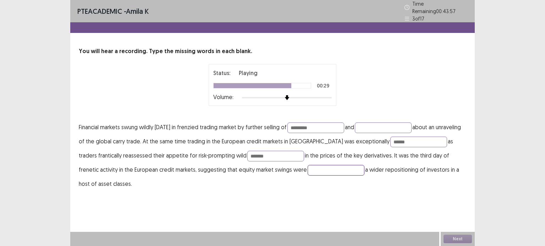
click at [307, 168] on input "text" at bounding box center [335, 170] width 57 height 11
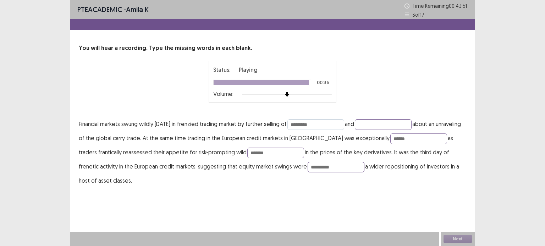
type input "*********"
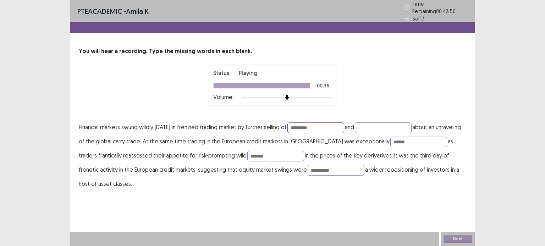
click at [328, 124] on input "*********" at bounding box center [315, 128] width 57 height 11
type input "*"
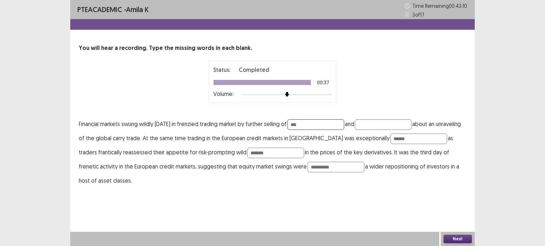
drag, startPoint x: 316, startPoint y: 122, endPoint x: 262, endPoint y: 122, distance: 54.6
click at [262, 122] on p "Financial markets swung wildly [DATE] in frenzied trading market by further sel…" at bounding box center [272, 152] width 387 height 71
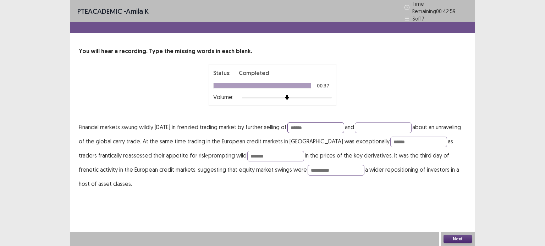
type input "******"
click at [449, 235] on button "Next" at bounding box center [457, 239] width 28 height 9
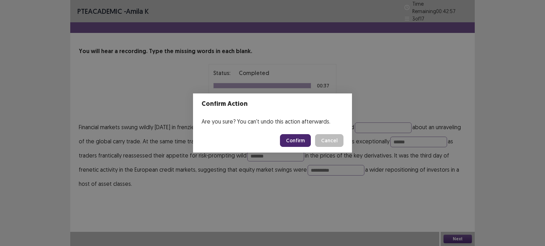
click at [291, 140] on button "Confirm" at bounding box center [295, 140] width 31 height 13
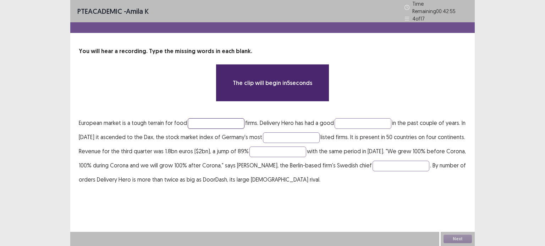
click at [203, 121] on input "text" at bounding box center [216, 123] width 57 height 11
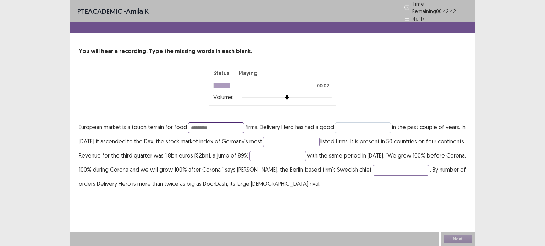
type input "********"
click at [353, 128] on input "text" at bounding box center [362, 128] width 57 height 11
type input "***"
click at [298, 137] on input "text" at bounding box center [291, 142] width 57 height 11
type input "*******"
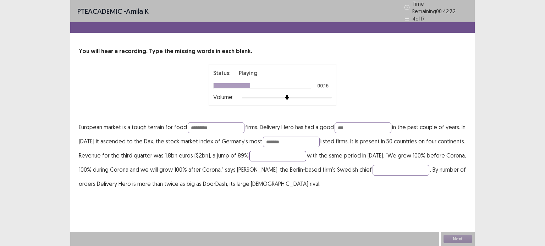
click at [289, 154] on input "text" at bounding box center [277, 156] width 57 height 11
type input "********"
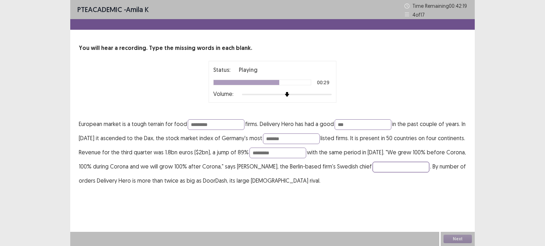
click at [422, 164] on input "text" at bounding box center [400, 167] width 57 height 11
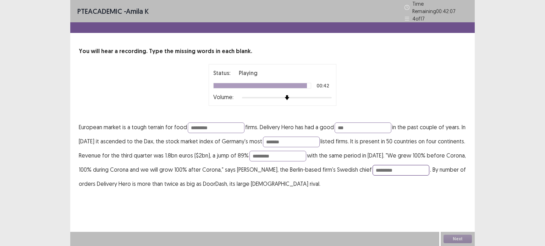
type input "*********"
click at [394, 209] on div "PTE academic - amila k Time Remaining 00 : 42 : 07 4 of 17 You will hear a reco…" at bounding box center [272, 123] width 404 height 246
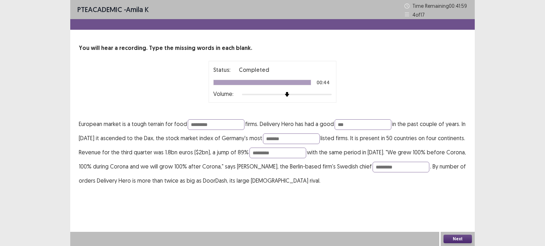
click at [450, 236] on button "Next" at bounding box center [457, 239] width 28 height 9
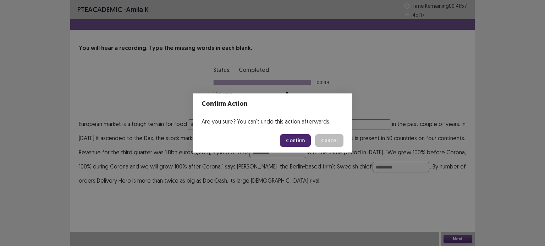
click at [294, 143] on button "Confirm" at bounding box center [295, 140] width 31 height 13
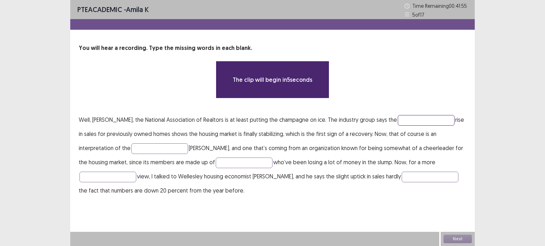
click at [398, 123] on input "text" at bounding box center [425, 120] width 57 height 11
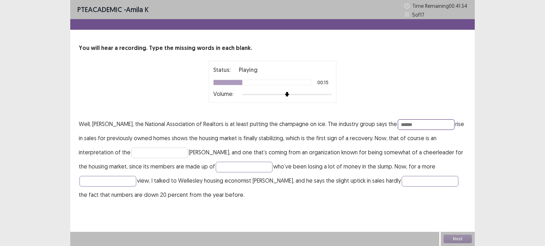
type input "******"
click at [131, 150] on input "text" at bounding box center [159, 153] width 57 height 11
type input "*******"
click at [216, 168] on input "text" at bounding box center [244, 167] width 57 height 11
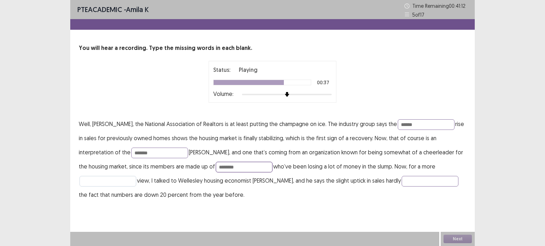
type input "********"
click at [136, 176] on input "text" at bounding box center [107, 181] width 57 height 11
type input "*****"
click at [401, 182] on input "text" at bounding box center [429, 181] width 57 height 11
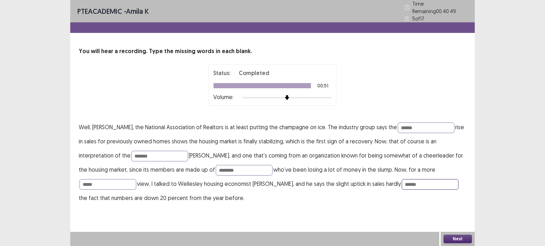
type input "******"
click at [451, 239] on button "Next" at bounding box center [457, 239] width 28 height 9
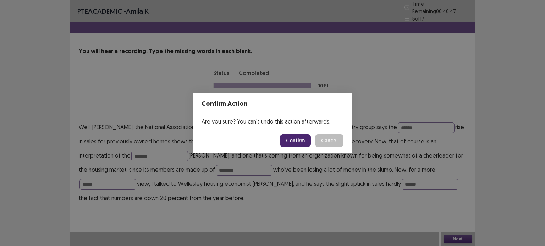
click at [298, 144] on button "Confirm" at bounding box center [295, 140] width 31 height 13
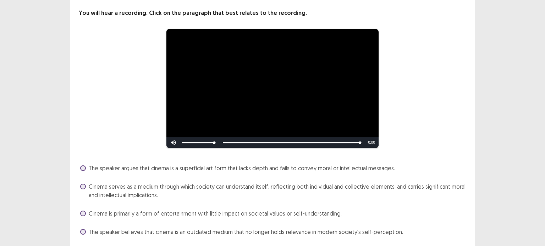
scroll to position [58, 0]
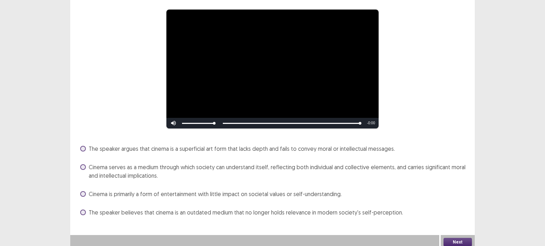
click at [82, 164] on span at bounding box center [83, 167] width 6 height 6
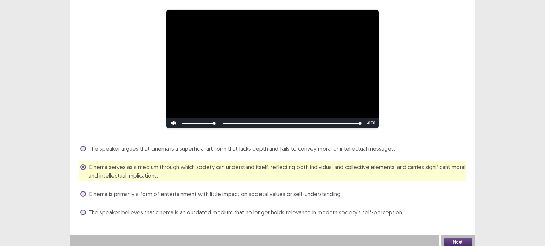
click at [461, 238] on button "Next" at bounding box center [457, 242] width 28 height 9
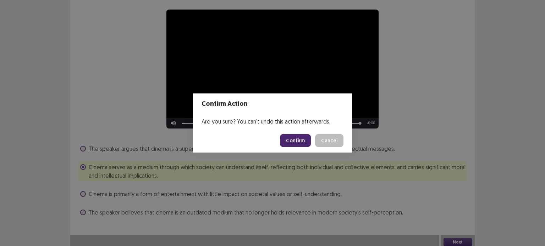
click at [291, 139] on button "Confirm" at bounding box center [295, 140] width 31 height 13
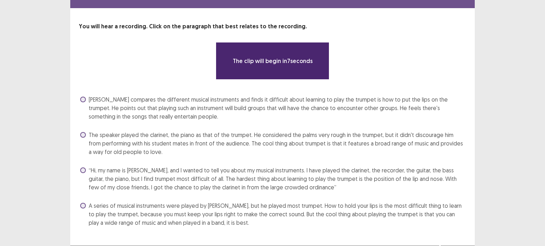
scroll to position [35, 0]
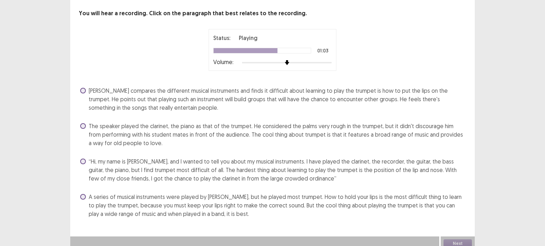
click at [79, 197] on div "A series of musical instruments were played by [PERSON_NAME], but he played mos…" at bounding box center [272, 205] width 387 height 28
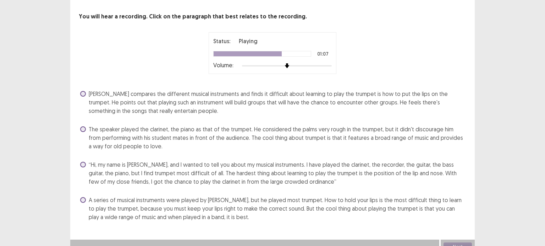
click at [82, 197] on span at bounding box center [83, 200] width 6 height 6
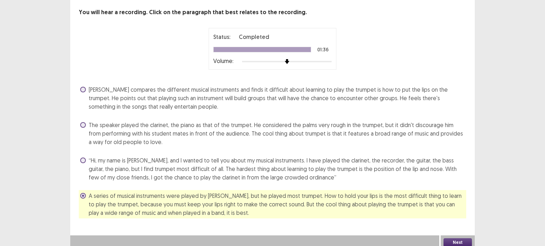
scroll to position [39, 0]
click at [457, 239] on button "Next" at bounding box center [457, 243] width 28 height 9
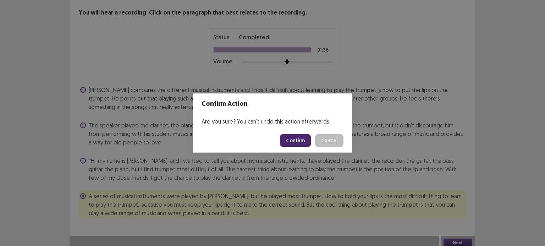
click at [294, 138] on button "Confirm" at bounding box center [295, 140] width 31 height 13
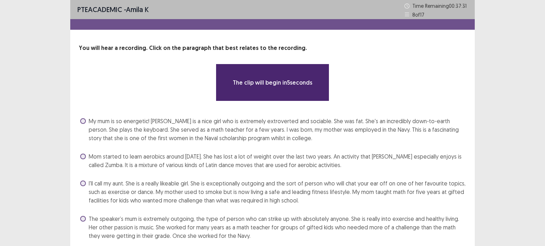
scroll to position [26, 0]
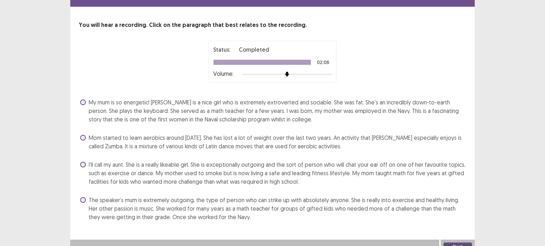
click at [85, 196] on label "The speaker’s mum is extremely outgoing, the type of person who can strike up w…" at bounding box center [273, 209] width 386 height 26
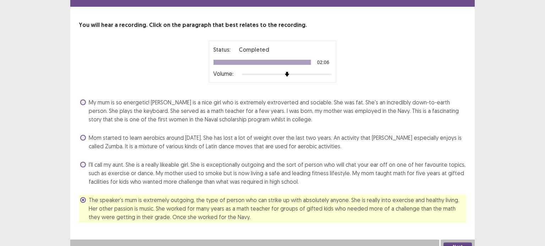
scroll to position [30, 0]
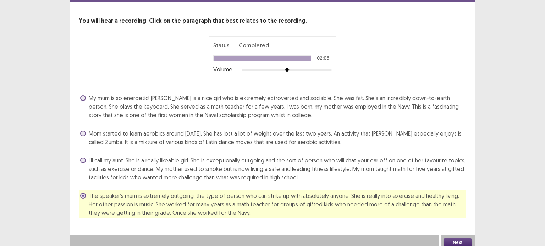
click at [450, 242] on button "Next" at bounding box center [457, 243] width 28 height 9
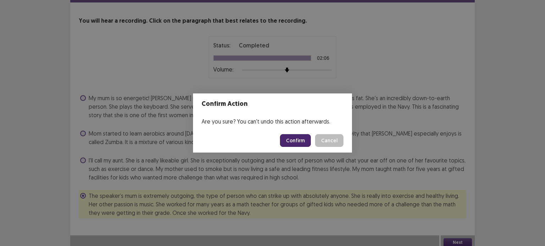
click at [292, 140] on button "Confirm" at bounding box center [295, 140] width 31 height 13
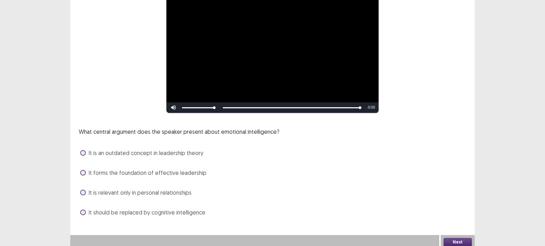
scroll to position [73, 0]
click at [81, 169] on label "It forms the foundation of effective leadership" at bounding box center [143, 173] width 126 height 9
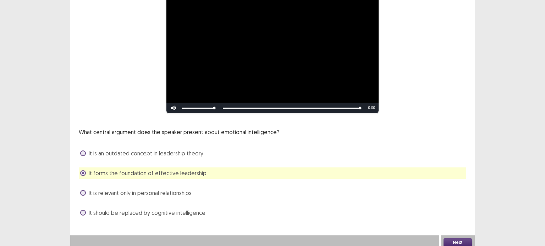
click at [451, 241] on button "Next" at bounding box center [457, 243] width 28 height 9
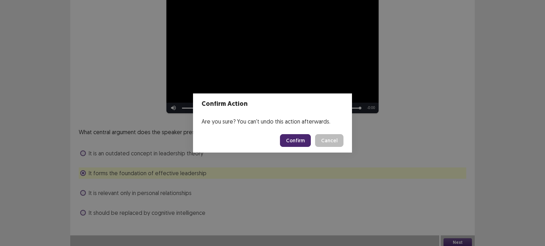
click at [302, 139] on button "Confirm" at bounding box center [295, 140] width 31 height 13
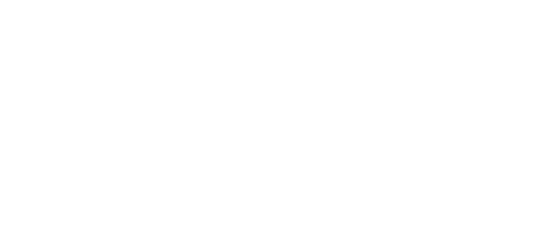
scroll to position [0, 0]
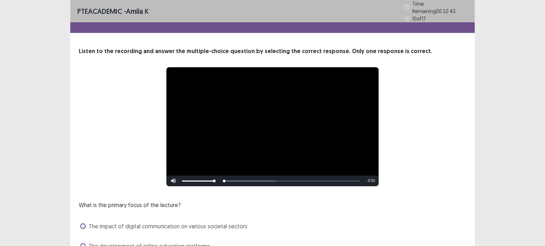
click at [30, 156] on div "**********" at bounding box center [272, 161] width 545 height 323
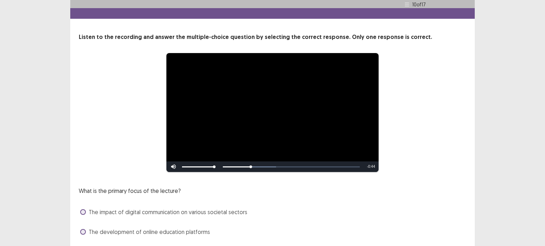
scroll to position [13, 0]
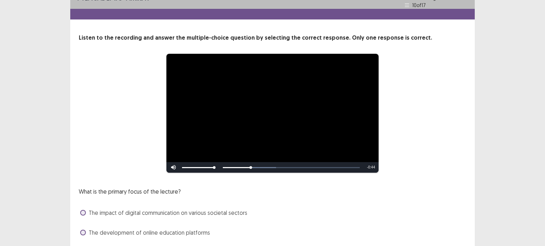
click at [7, 141] on div "**********" at bounding box center [272, 148] width 545 height 323
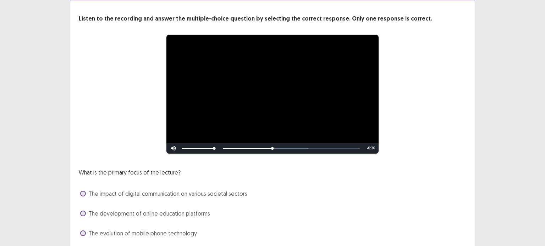
scroll to position [29, 0]
click at [8, 153] on div "**********" at bounding box center [272, 131] width 545 height 320
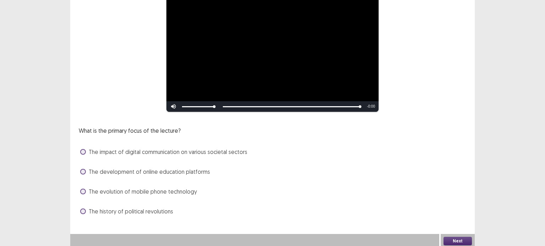
scroll to position [73, 0]
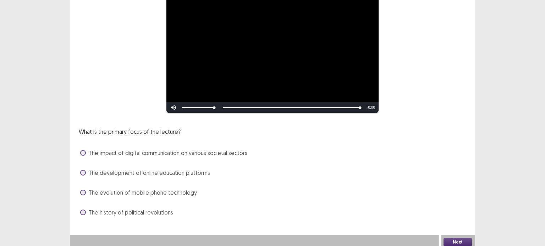
click at [85, 150] on span at bounding box center [83, 153] width 6 height 6
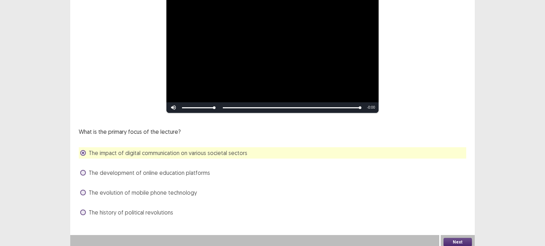
click at [84, 174] on div "The development of online education platforms" at bounding box center [272, 172] width 387 height 11
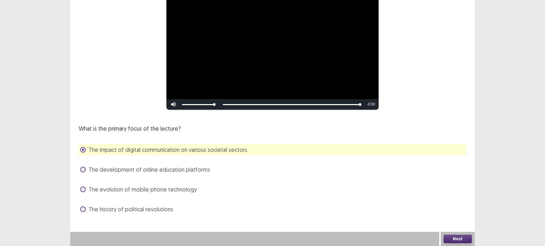
click at [84, 171] on span at bounding box center [83, 170] width 6 height 6
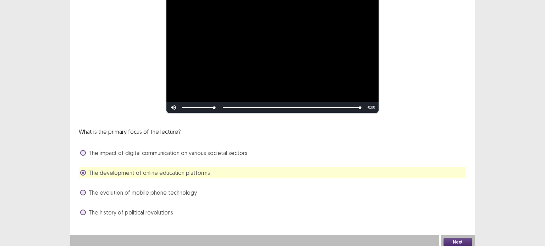
click at [451, 239] on button "Next" at bounding box center [457, 242] width 28 height 9
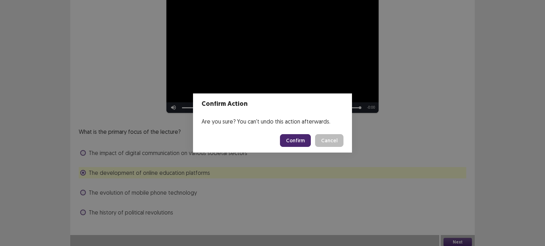
click at [295, 134] on button "Confirm" at bounding box center [295, 140] width 31 height 13
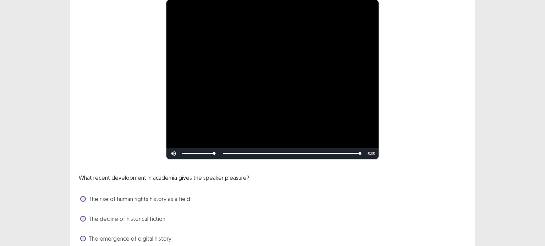
scroll to position [113, 0]
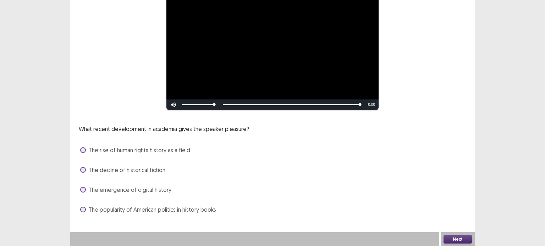
click at [85, 211] on span at bounding box center [83, 210] width 6 height 6
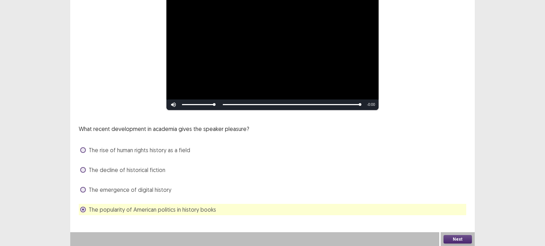
click at [91, 148] on span "The rise of human rights history as a field" at bounding box center [139, 150] width 101 height 9
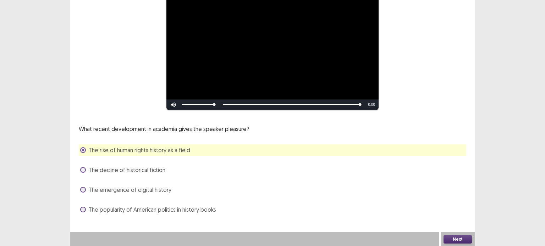
click at [458, 241] on button "Next" at bounding box center [457, 239] width 28 height 9
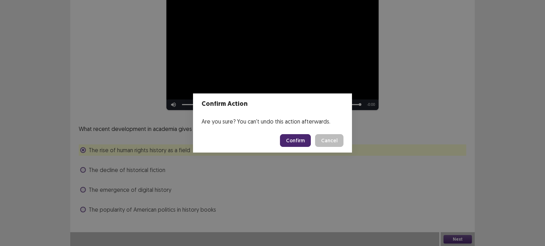
click at [301, 140] on button "Confirm" at bounding box center [295, 140] width 31 height 13
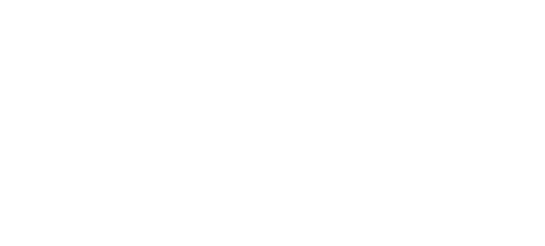
scroll to position [0, 0]
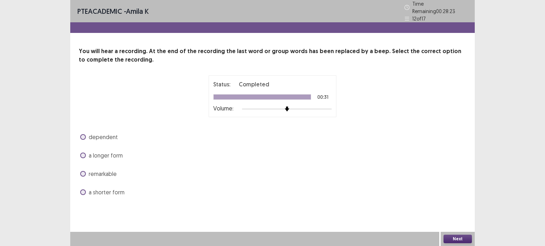
click at [83, 172] on span at bounding box center [83, 174] width 6 height 6
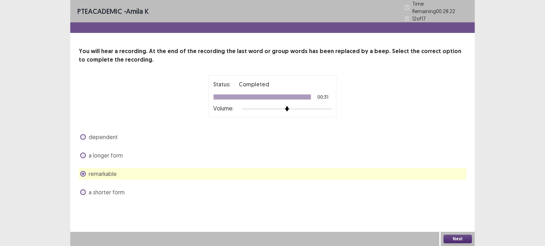
click at [461, 239] on button "Next" at bounding box center [457, 239] width 28 height 9
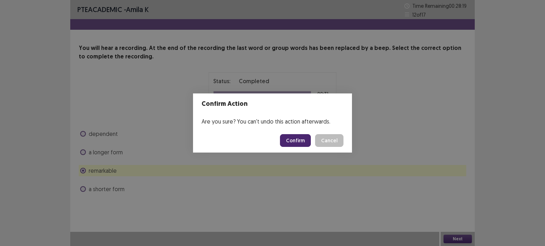
click at [291, 135] on button "Confirm" at bounding box center [295, 140] width 31 height 13
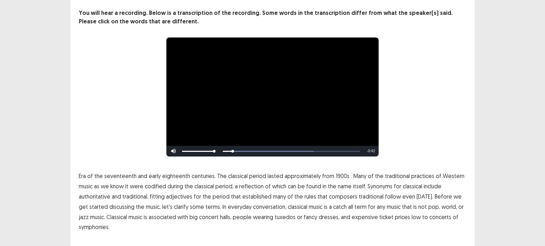
scroll to position [52, 0]
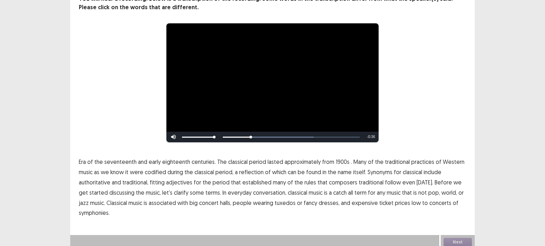
click at [337, 158] on span "1900s" at bounding box center [342, 162] width 14 height 9
click at [369, 180] on span "traditional" at bounding box center [370, 182] width 25 height 9
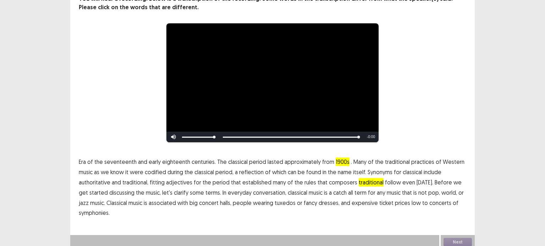
click at [411, 199] on span "low" at bounding box center [415, 203] width 9 height 9
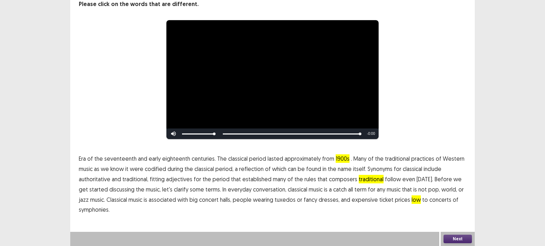
click at [88, 211] on span "symphonies." at bounding box center [94, 210] width 31 height 9
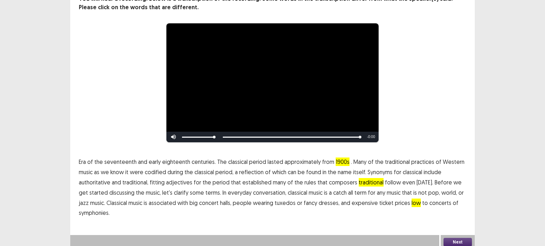
click at [465, 239] on button "Next" at bounding box center [457, 242] width 28 height 9
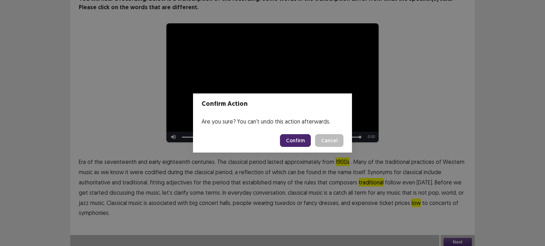
click at [304, 139] on button "Confirm" at bounding box center [295, 140] width 31 height 13
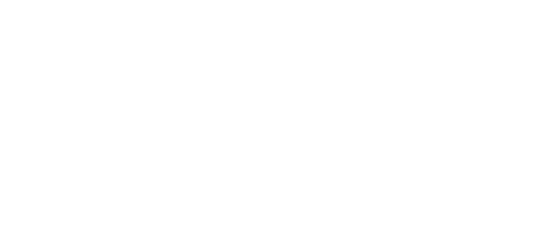
scroll to position [0, 0]
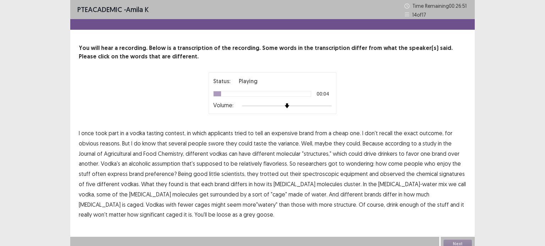
click at [222, 130] on span "applicants" at bounding box center [220, 133] width 25 height 9
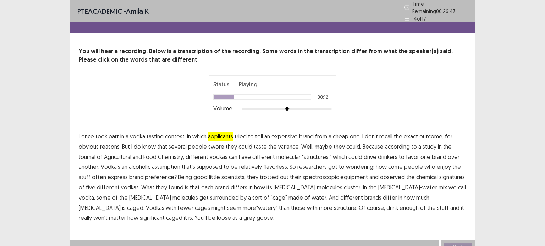
click at [284, 143] on span "variance." at bounding box center [289, 147] width 22 height 9
click at [170, 164] on span "assumption" at bounding box center [166, 167] width 28 height 9
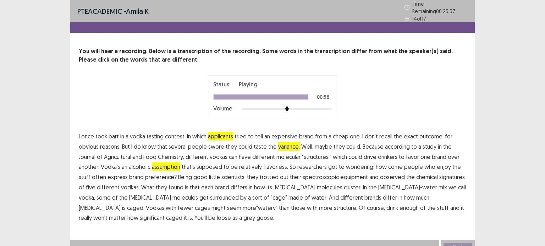
click at [164, 214] on span "significant" at bounding box center [152, 218] width 25 height 9
click at [447, 245] on button "Next" at bounding box center [457, 247] width 28 height 9
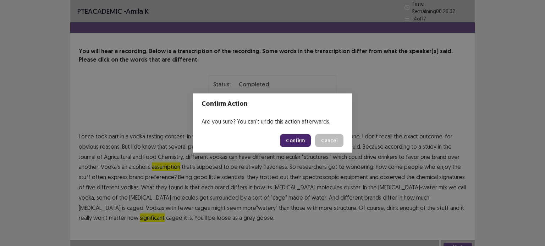
click at [285, 140] on button "Confirm" at bounding box center [295, 140] width 31 height 13
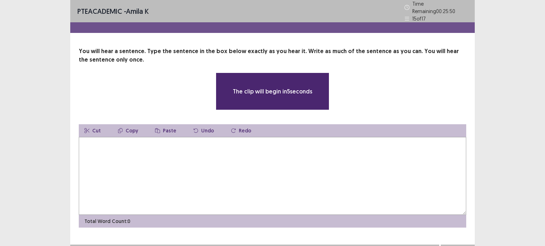
click at [109, 137] on textarea at bounding box center [272, 176] width 387 height 78
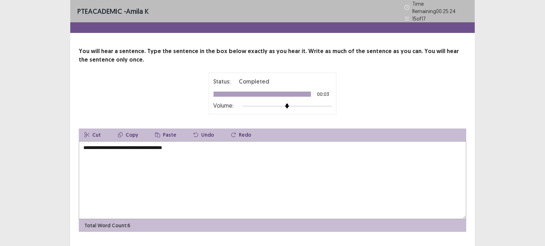
click at [96, 145] on textarea "**********" at bounding box center [272, 180] width 387 height 78
click at [101, 146] on textarea "**********" at bounding box center [272, 180] width 387 height 78
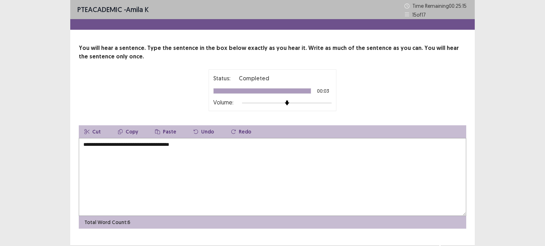
click at [189, 146] on textarea "**********" at bounding box center [272, 177] width 387 height 78
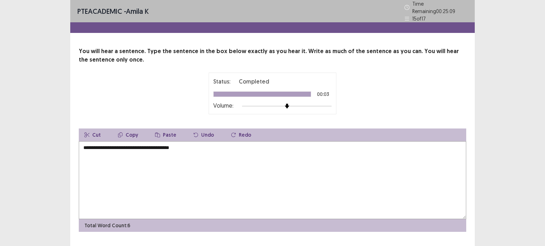
click at [85, 147] on textarea "**********" at bounding box center [272, 180] width 387 height 78
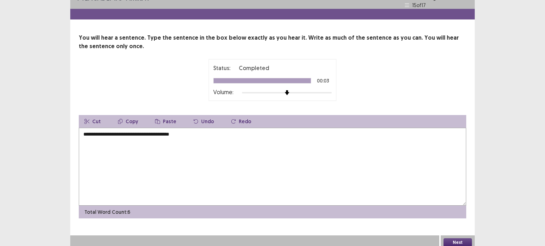
type textarea "**********"
click at [464, 240] on button "Next" at bounding box center [457, 243] width 28 height 9
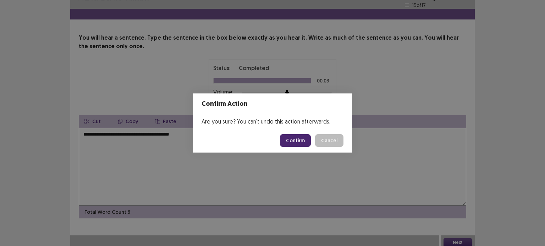
click at [303, 142] on button "Confirm" at bounding box center [295, 140] width 31 height 13
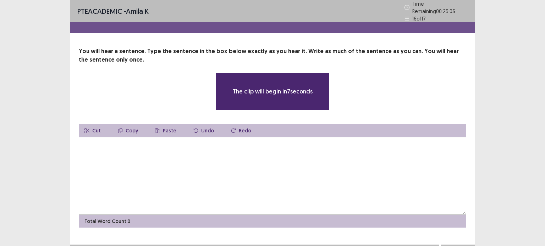
click at [123, 144] on textarea at bounding box center [272, 176] width 387 height 78
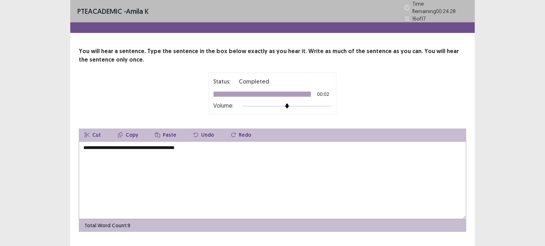
scroll to position [13, 0]
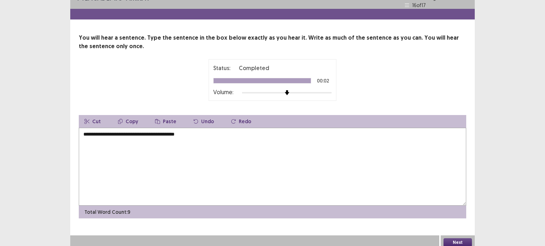
type textarea "**********"
click at [451, 239] on button "Next" at bounding box center [457, 243] width 28 height 9
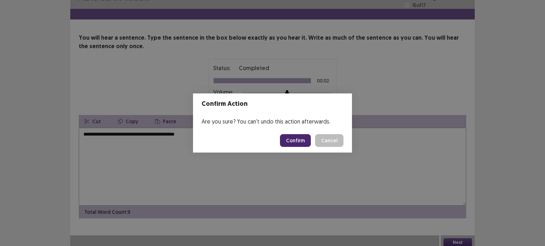
click at [307, 143] on button "Confirm" at bounding box center [295, 140] width 31 height 13
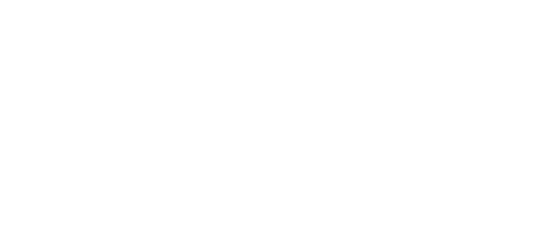
scroll to position [0, 0]
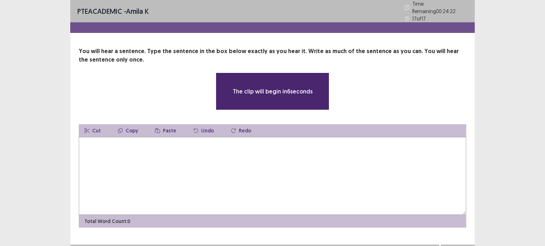
click at [116, 140] on textarea at bounding box center [272, 176] width 387 height 78
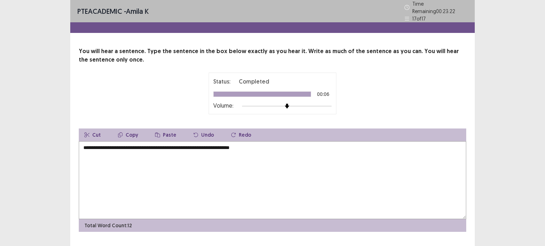
scroll to position [13, 0]
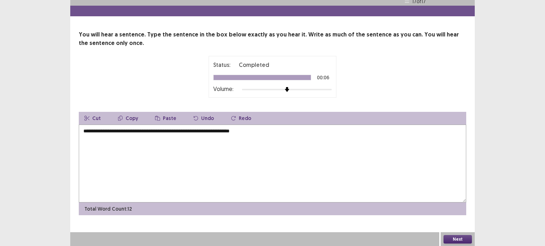
type textarea "**********"
click at [459, 237] on button "Next" at bounding box center [457, 239] width 28 height 9
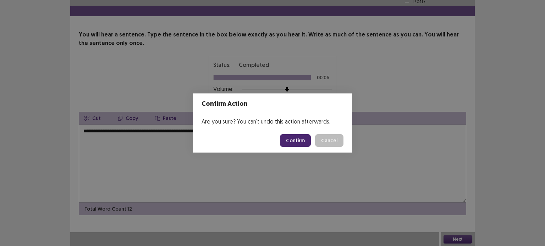
click at [288, 138] on button "Confirm" at bounding box center [295, 140] width 31 height 13
